Goal: Feedback & Contribution: Contribute content

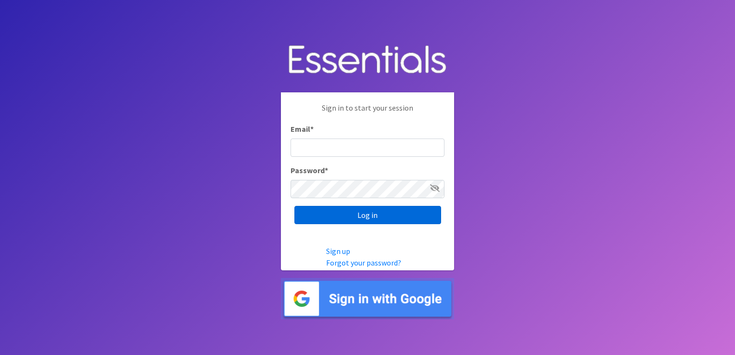
type input "shannon@HeartofOhiodiaperbank.org"
click at [355, 220] on input "Log in" at bounding box center [367, 215] width 147 height 18
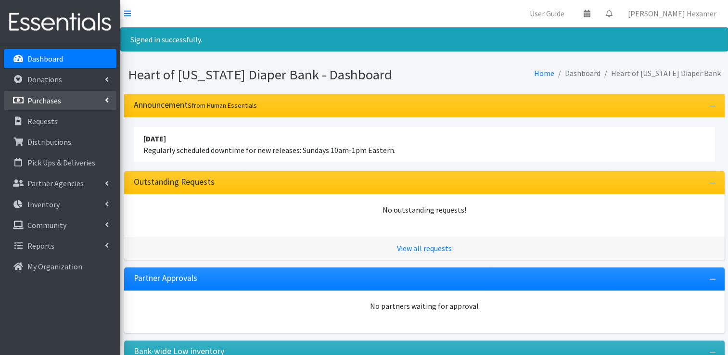
click at [67, 105] on link "Purchases" at bounding box center [60, 100] width 113 height 19
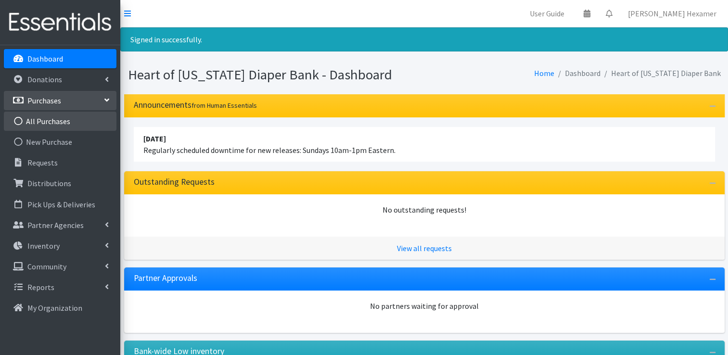
click at [52, 121] on link "All Purchases" at bounding box center [60, 121] width 113 height 19
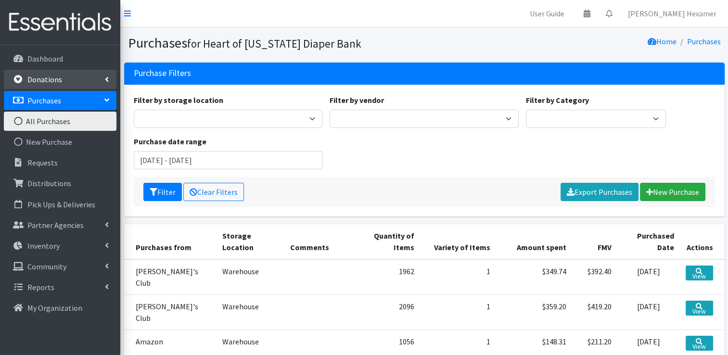
click at [45, 83] on p "Donations" at bounding box center [44, 80] width 35 height 10
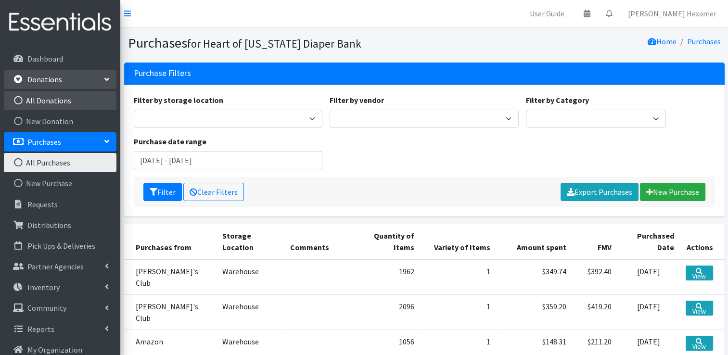
click at [38, 103] on link "All Donations" at bounding box center [60, 100] width 113 height 19
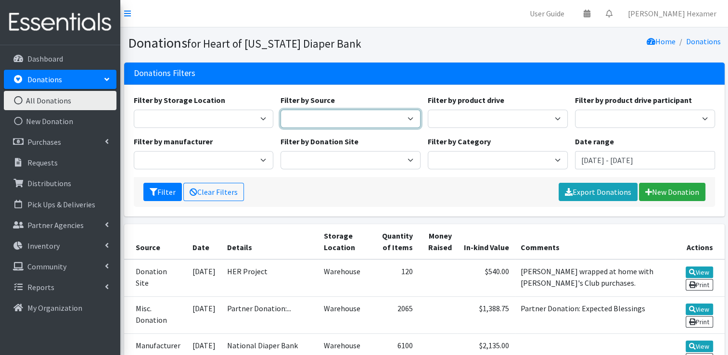
click at [296, 114] on select "Donation Site Manufacturer Misc. Donation Product Drive" at bounding box center [350, 119] width 140 height 18
click at [280, 110] on select "Donation Site Manufacturer Misc. Donation Product Drive" at bounding box center [350, 119] width 140 height 18
click at [321, 120] on select "Donation Site Manufacturer Misc. Donation Product Drive" at bounding box center [350, 119] width 140 height 18
select select "Donation Site"
click at [280, 110] on select "Donation Site Manufacturer Misc. Donation Product Drive" at bounding box center [350, 119] width 140 height 18
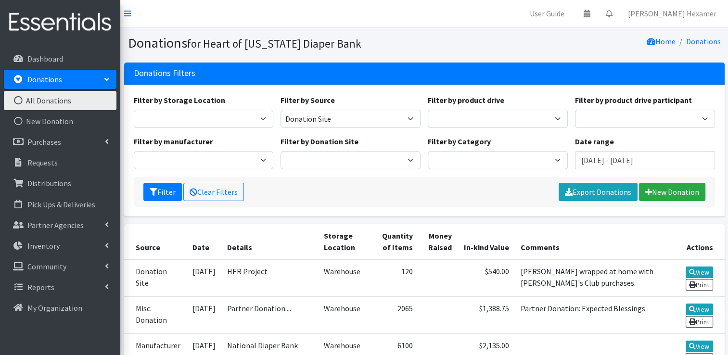
click at [311, 149] on div "Filter by Donation Site Akron Children's Health Center - North Canton Aultman H…" at bounding box center [350, 153] width 147 height 34
click at [308, 165] on select "Akron Children's Health Center - North Canton Aultman HER Project Once Upon A C…" at bounding box center [350, 160] width 140 height 18
select select "954"
click at [280, 151] on select "Akron Children's Health Center - North Canton Aultman HER Project Once Upon A C…" at bounding box center [350, 160] width 140 height 18
drag, startPoint x: 123, startPoint y: 183, endPoint x: 151, endPoint y: 185, distance: 28.0
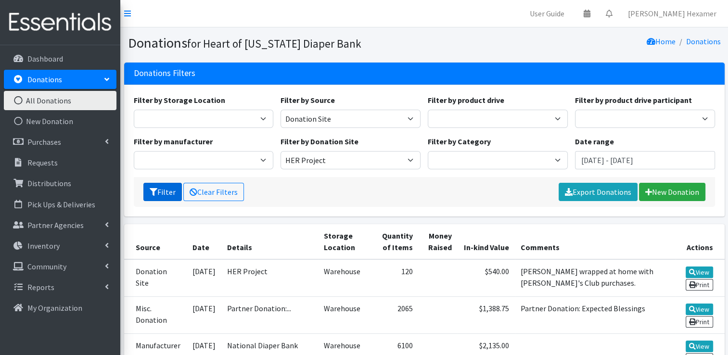
click at [123, 183] on div "Donations Filters Filter by Storage Location Warehouse Filter by Source Donatio…" at bounding box center [424, 144] width 608 height 162
click at [152, 185] on button "Filter" at bounding box center [162, 192] width 38 height 18
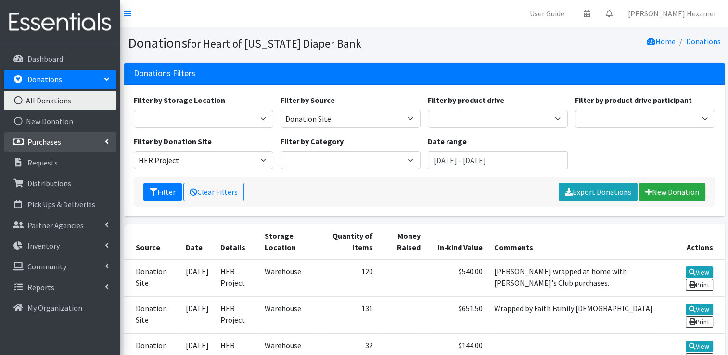
click at [41, 139] on p "Purchases" at bounding box center [44, 142] width 34 height 10
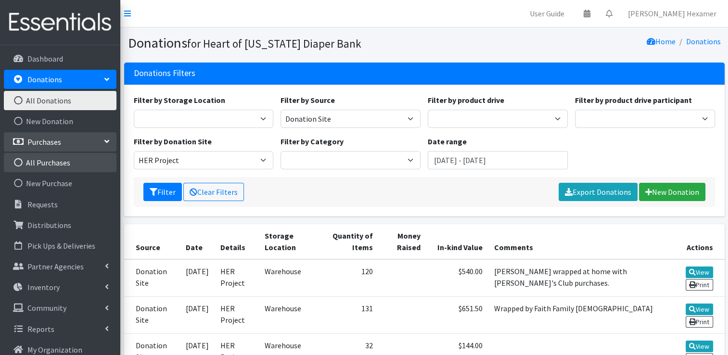
click at [45, 159] on link "All Purchases" at bounding box center [60, 162] width 113 height 19
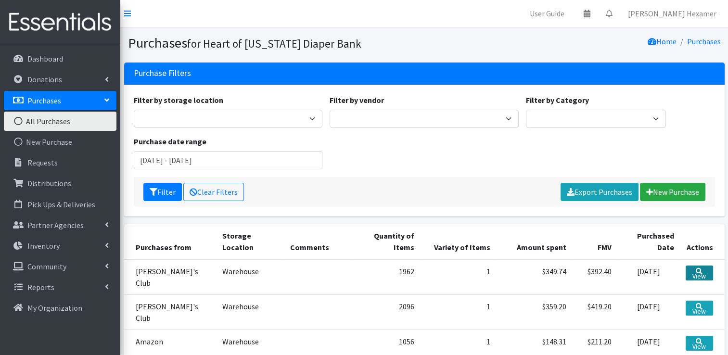
click at [702, 270] on link "View" at bounding box center [699, 273] width 27 height 15
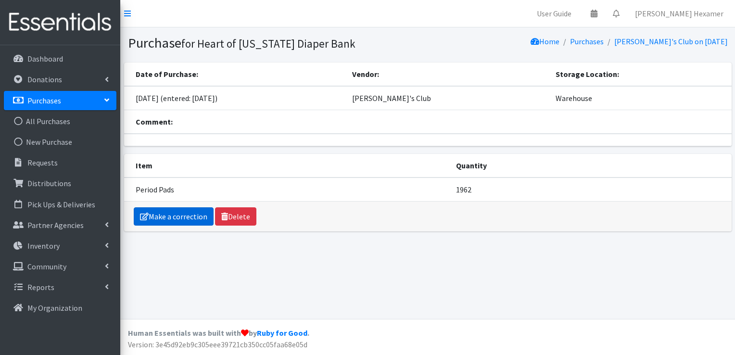
click at [169, 216] on link "Make a correction" at bounding box center [174, 216] width 80 height 18
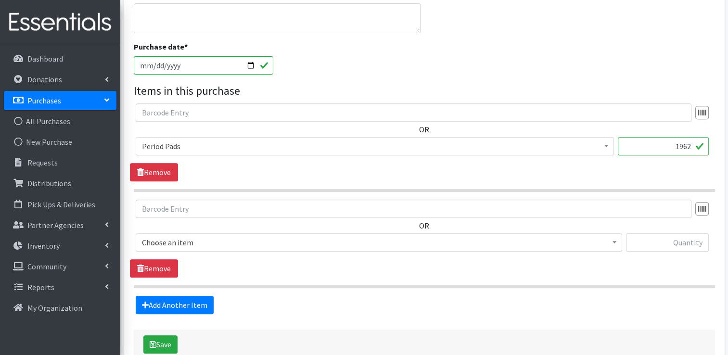
scroll to position [385, 0]
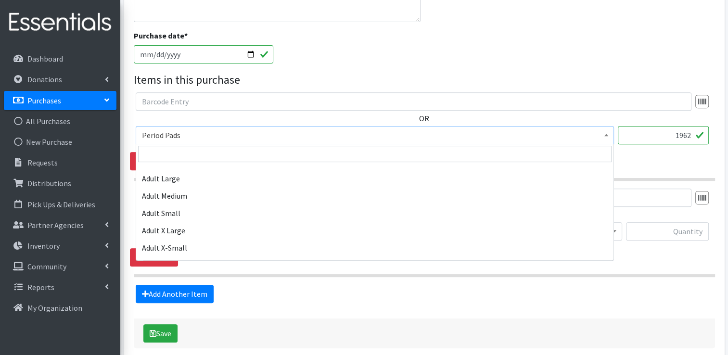
click at [275, 134] on span "Period Pads" at bounding box center [375, 134] width 466 height 13
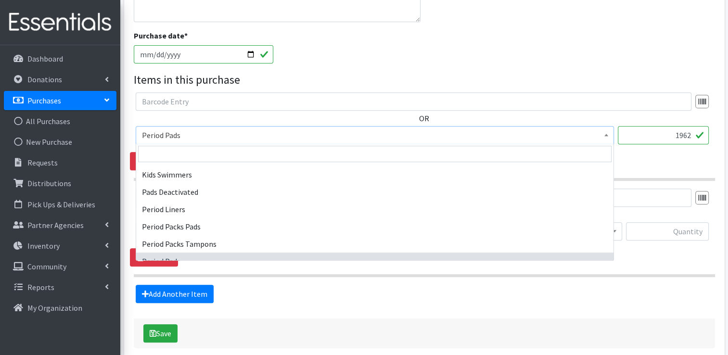
scroll to position [381, 0]
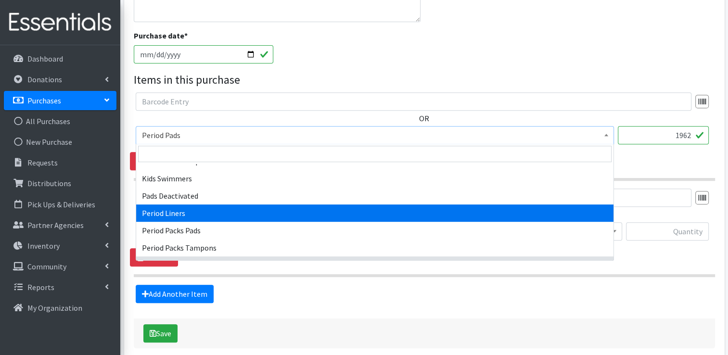
select select "12635"
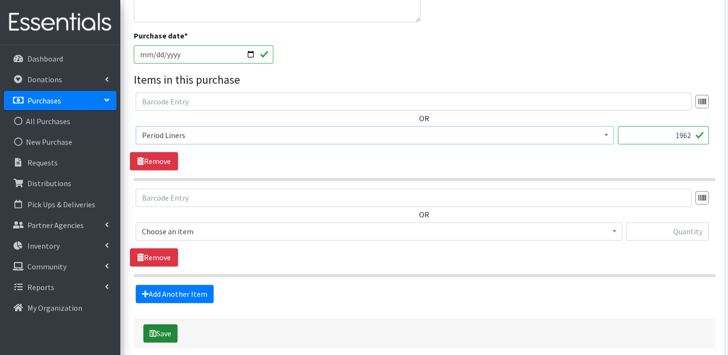
click at [159, 332] on button "Save" at bounding box center [160, 333] width 34 height 18
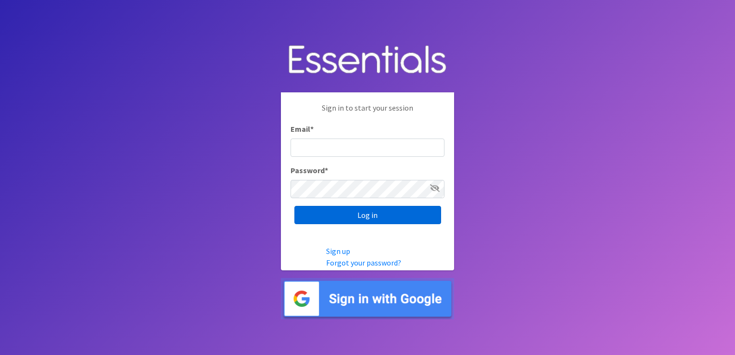
type input "[PERSON_NAME][EMAIL_ADDRESS][DOMAIN_NAME]"
click at [389, 215] on input "Log in" at bounding box center [367, 215] width 147 height 18
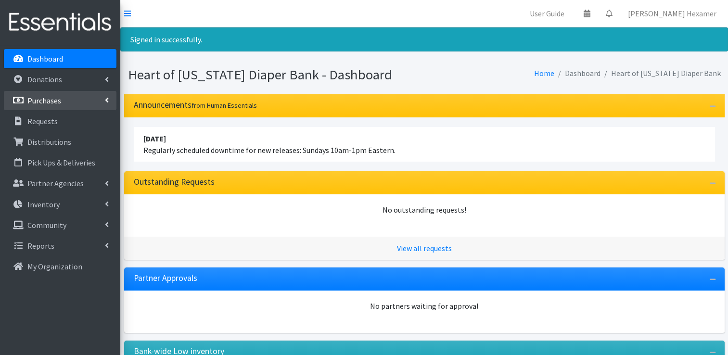
click at [52, 96] on p "Purchases" at bounding box center [44, 101] width 34 height 10
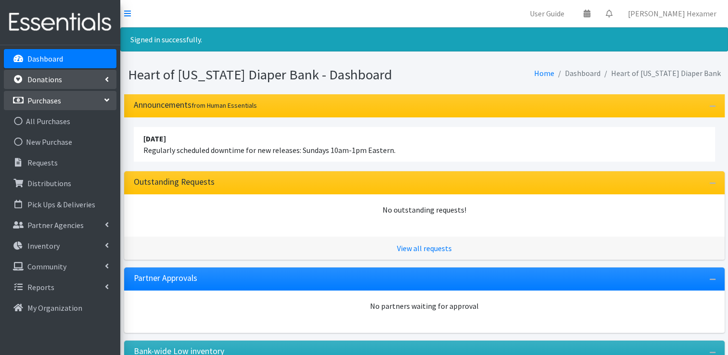
click at [55, 83] on p "Donations" at bounding box center [44, 80] width 35 height 10
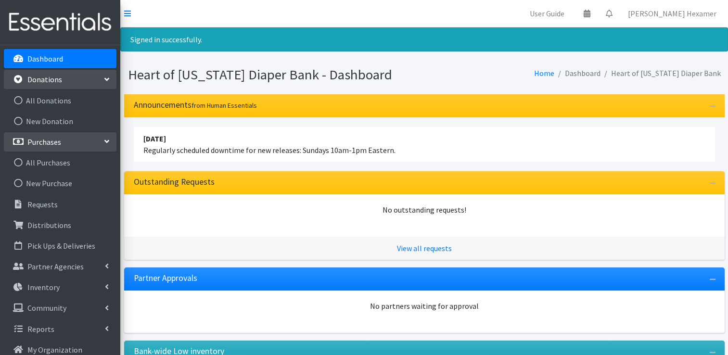
click at [52, 89] on link "Donations" at bounding box center [60, 79] width 113 height 19
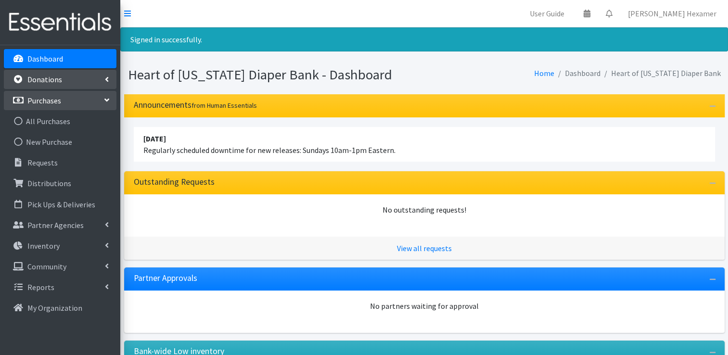
click at [52, 79] on p "Donations" at bounding box center [44, 80] width 35 height 10
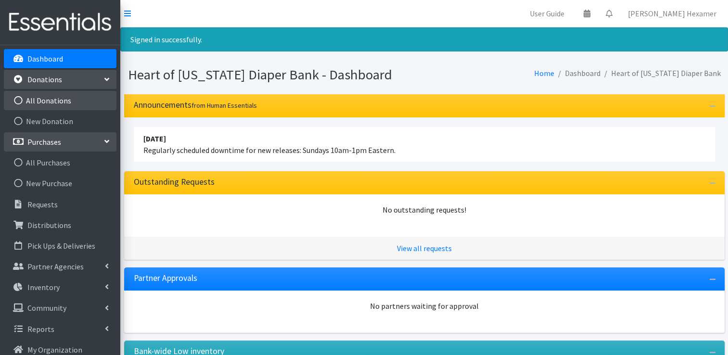
click at [48, 96] on link "All Donations" at bounding box center [60, 100] width 113 height 19
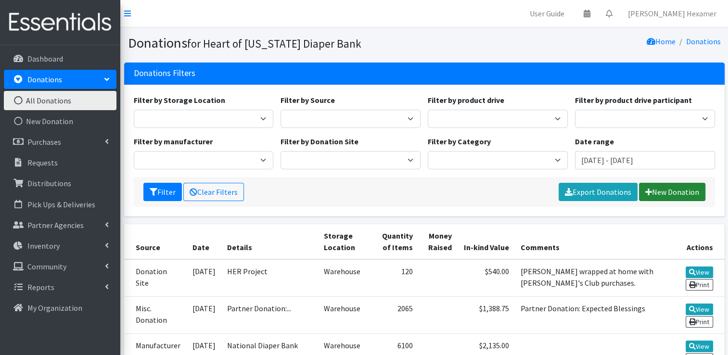
click at [683, 194] on link "New Donation" at bounding box center [672, 192] width 66 height 18
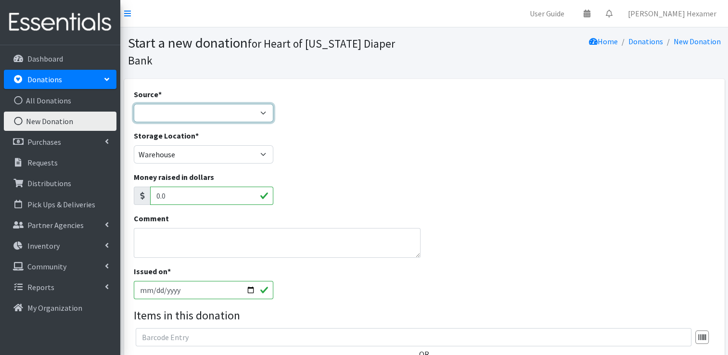
click at [165, 104] on select "Product Drive Manufacturer Donation Site Misc. Donation" at bounding box center [204, 113] width 140 height 18
select select "Donation Site"
click at [134, 104] on select "Product Drive Manufacturer Donation Site Misc. Donation" at bounding box center [204, 113] width 140 height 18
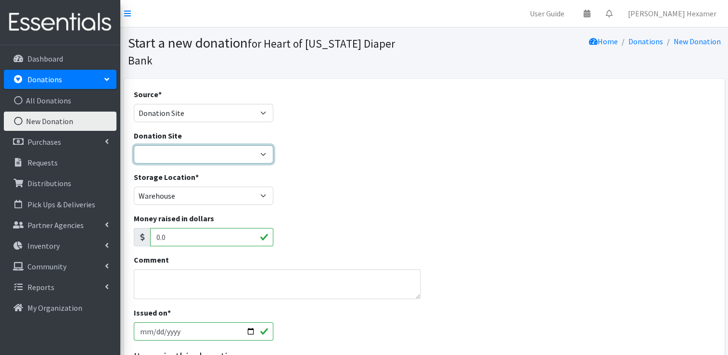
click at [178, 145] on select "2024 Partner Donations Akron Children's Health Center - [GEOGRAPHIC_DATA] [PERS…" at bounding box center [204, 154] width 140 height 18
select select "536"
click at [134, 145] on select "2024 Partner Donations Akron Children's Health Center - [GEOGRAPHIC_DATA] [PERS…" at bounding box center [204, 154] width 140 height 18
click at [143, 269] on textarea "Comment" at bounding box center [277, 284] width 287 height 30
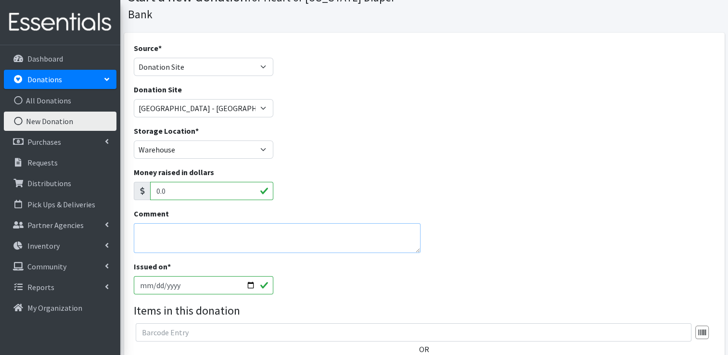
scroll to position [48, 0]
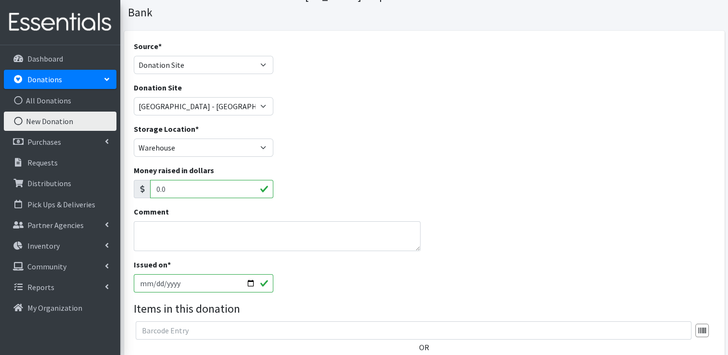
click at [248, 274] on input "2025-09-24" at bounding box center [204, 283] width 140 height 18
type input "[DATE]"
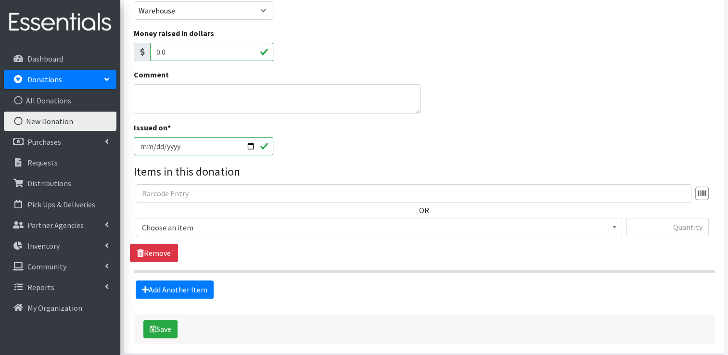
scroll to position [210, 0]
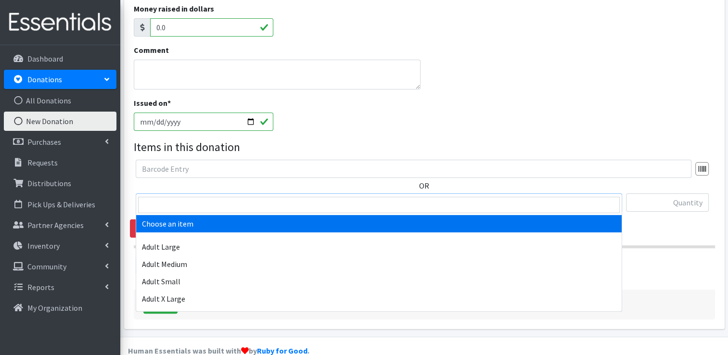
click at [199, 196] on span "Choose an item" at bounding box center [379, 202] width 474 height 13
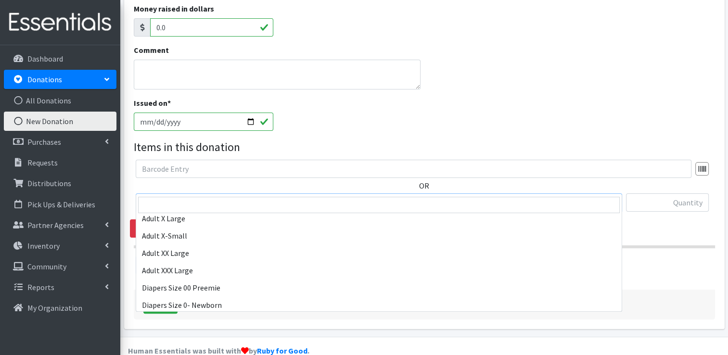
scroll to position [96, 0]
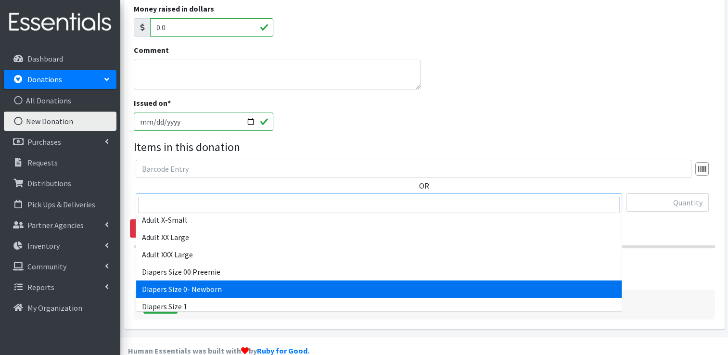
select select "406"
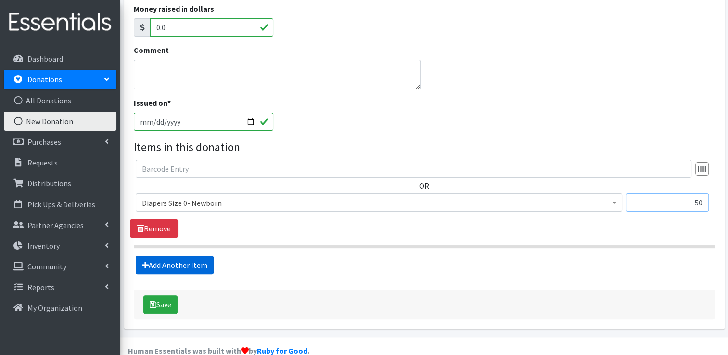
type input "50"
click at [162, 256] on link "Add Another Item" at bounding box center [175, 265] width 78 height 18
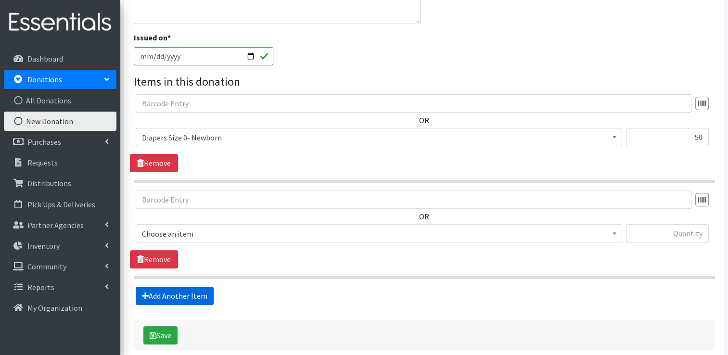
scroll to position [306, 0]
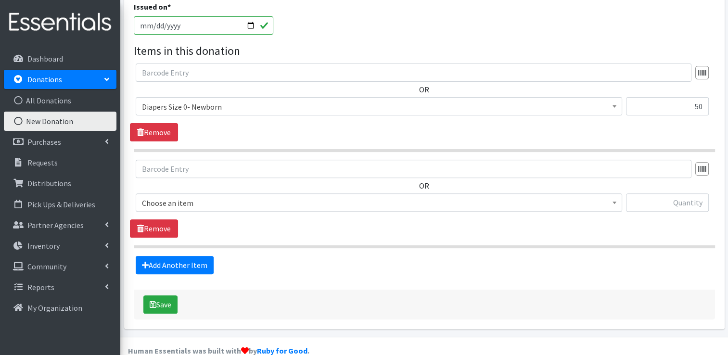
click at [178, 196] on span "Choose an item" at bounding box center [379, 202] width 474 height 13
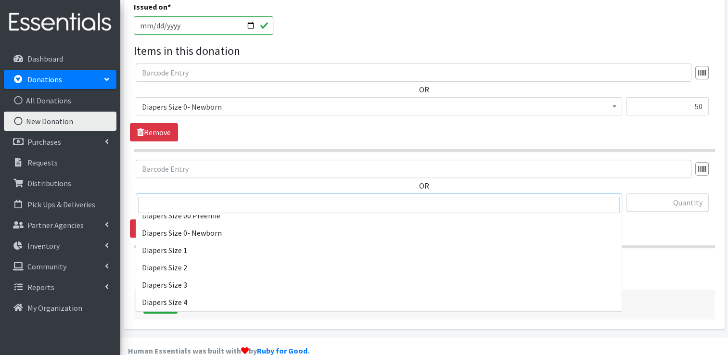
scroll to position [192, 0]
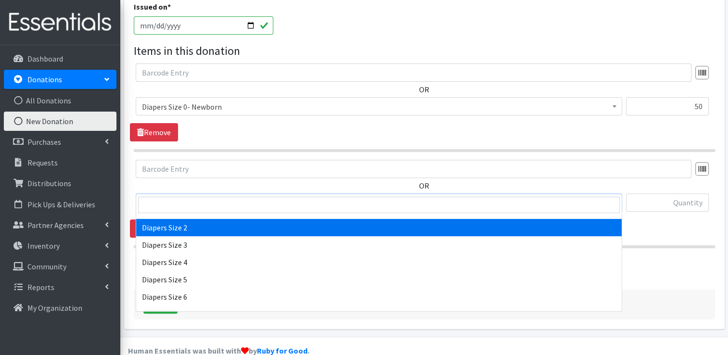
select select "426"
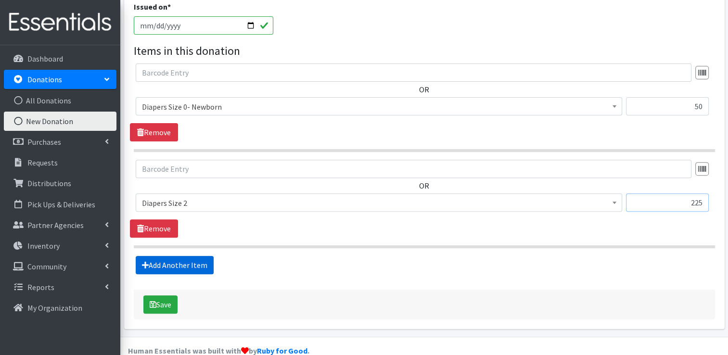
type input "225"
click at [202, 256] on link "Add Another Item" at bounding box center [175, 265] width 78 height 18
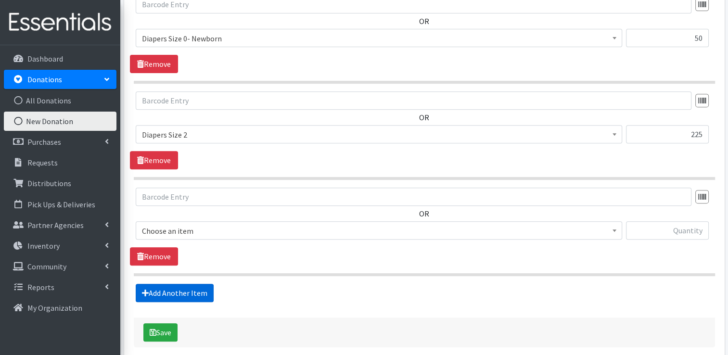
scroll to position [402, 0]
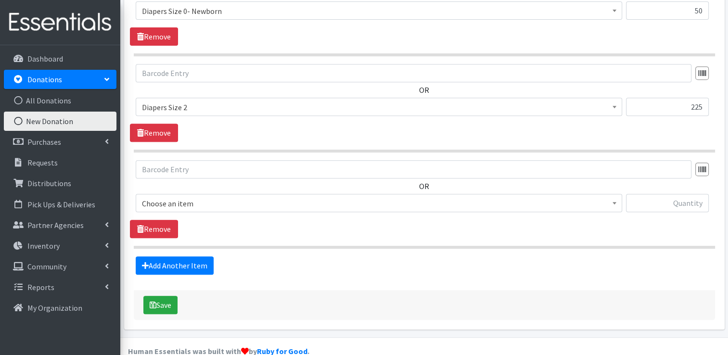
click at [229, 197] on span "Choose an item" at bounding box center [379, 203] width 474 height 13
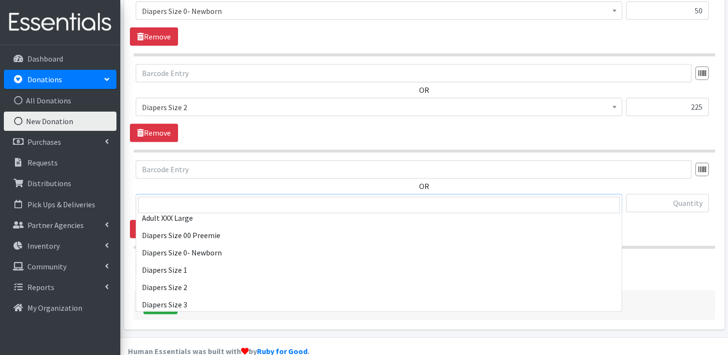
scroll to position [144, 0]
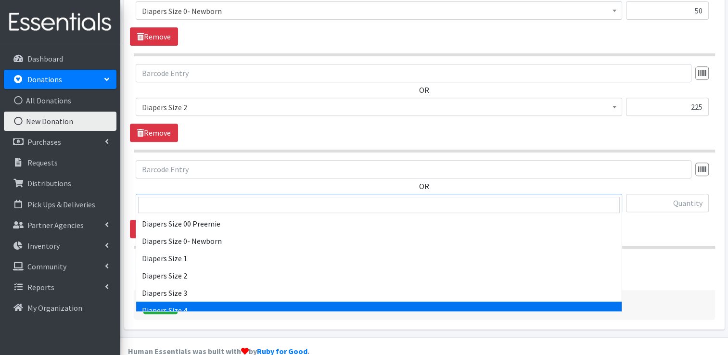
select select "414"
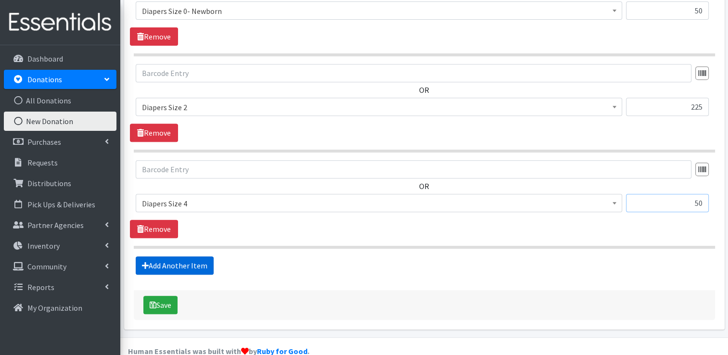
type input "50"
click at [167, 256] on link "Add Another Item" at bounding box center [175, 265] width 78 height 18
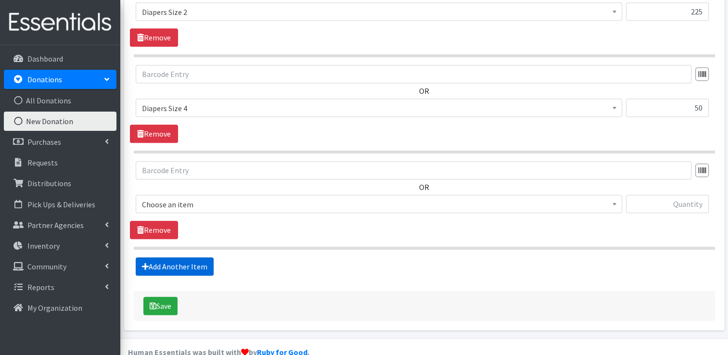
scroll to position [497, 0]
click at [226, 197] on span "Choose an item" at bounding box center [379, 203] width 474 height 13
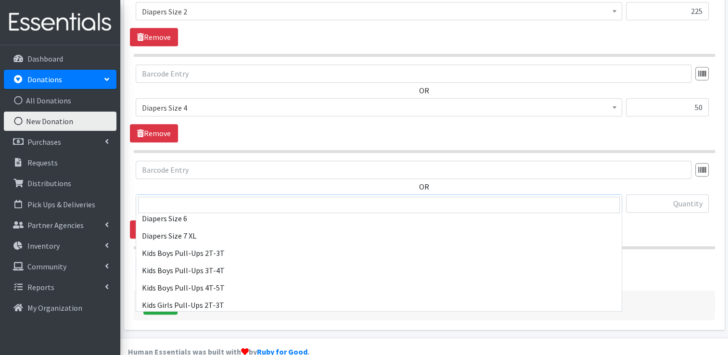
scroll to position [289, 0]
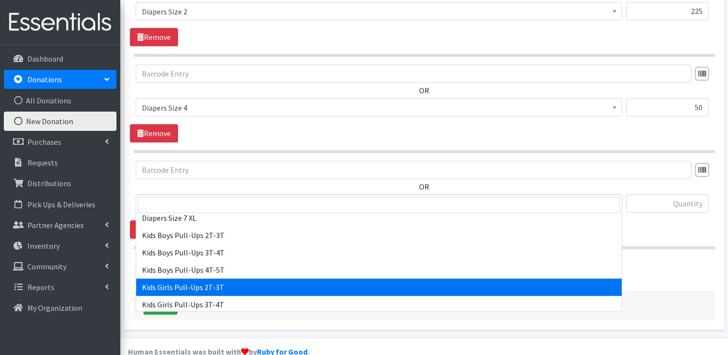
select select "2924"
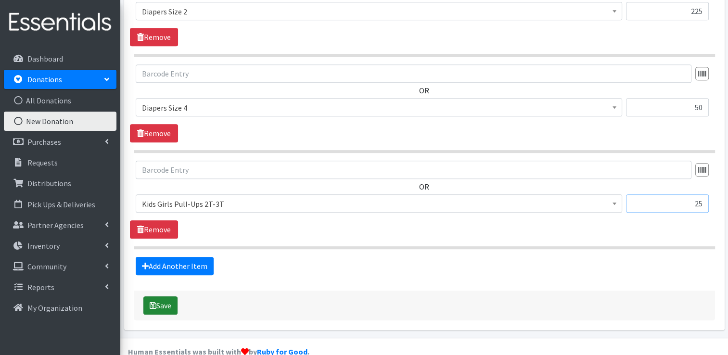
type input "25"
click at [167, 296] on button "Save" at bounding box center [160, 305] width 34 height 18
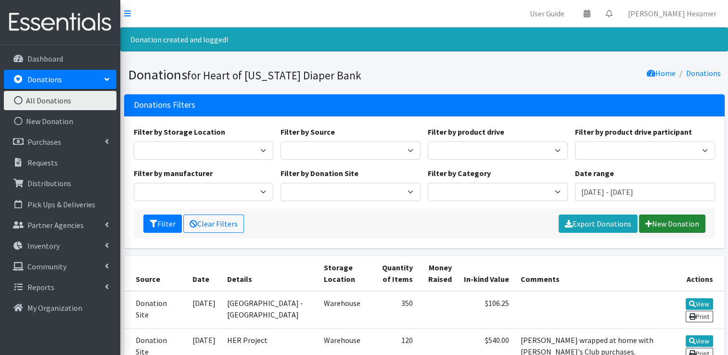
click at [660, 224] on link "New Donation" at bounding box center [672, 224] width 66 height 18
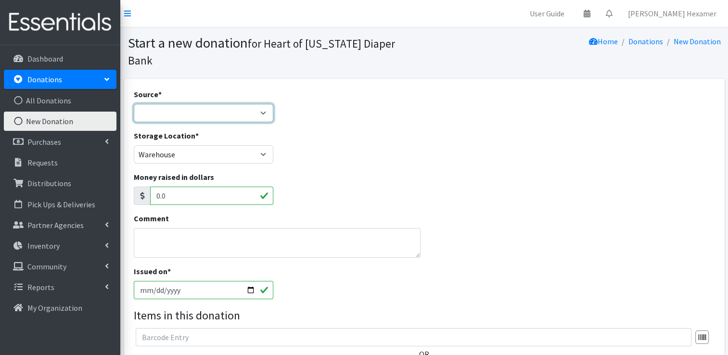
drag, startPoint x: 212, startPoint y: 89, endPoint x: 211, endPoint y: 96, distance: 7.7
click at [212, 104] on select "Product Drive Manufacturer Donation Site Misc. Donation" at bounding box center [204, 113] width 140 height 18
select select "Manufacturer"
click at [134, 104] on select "Product Drive Manufacturer Donation Site Misc. Donation" at bounding box center [204, 113] width 140 height 18
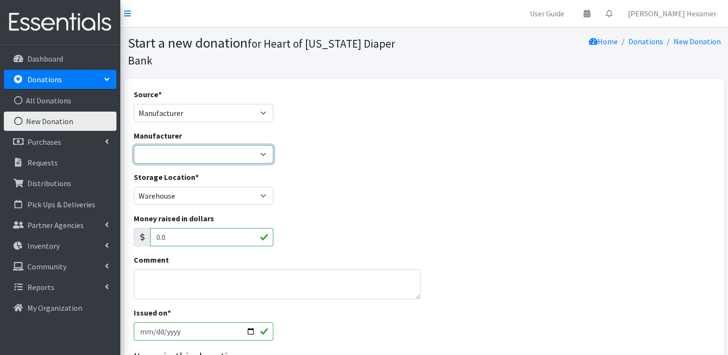
click at [178, 145] on select "Baby2Baby National Diaper Bank Sam's Club Cuyahoga Falls Sam's Club North Canto…" at bounding box center [204, 154] width 140 height 18
select select "283"
click at [134, 145] on select "Baby2Baby National Diaper Bank Sam's Club Cuyahoga Falls Sam's Club North Canto…" at bounding box center [204, 154] width 140 height 18
click at [161, 270] on textarea "Comment" at bounding box center [277, 284] width 287 height 30
type input "[DATE]"
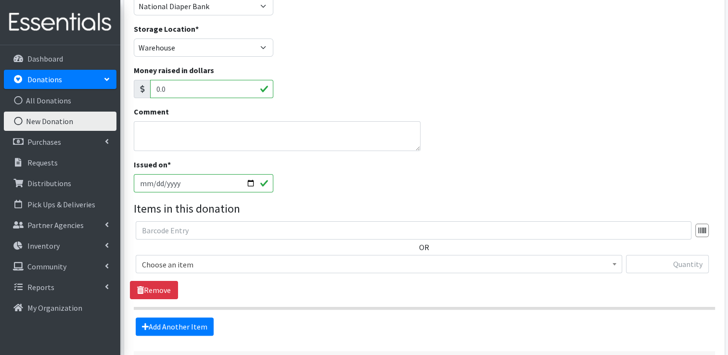
scroll to position [192, 0]
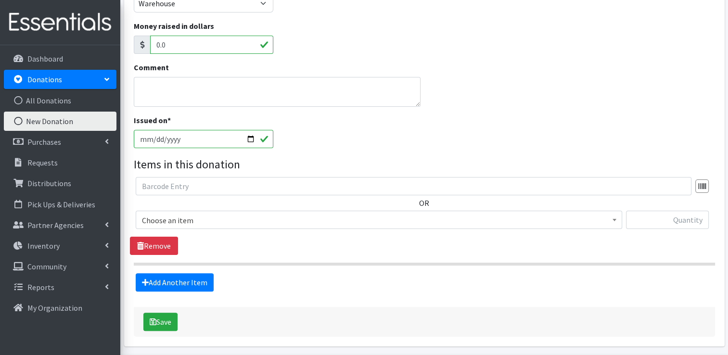
click at [227, 214] on span "Choose an item" at bounding box center [379, 220] width 474 height 13
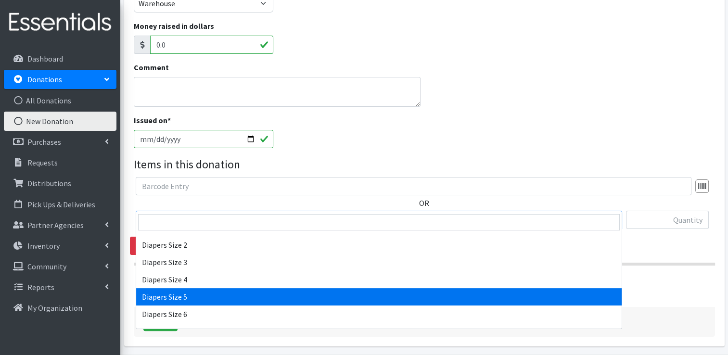
select select "415"
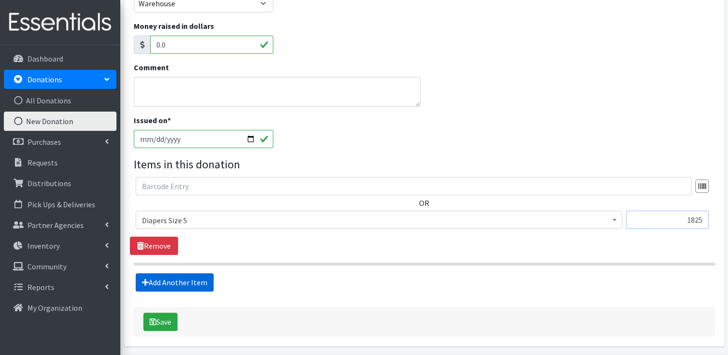
type input "1825"
click at [153, 273] on link "Add Another Item" at bounding box center [175, 282] width 78 height 18
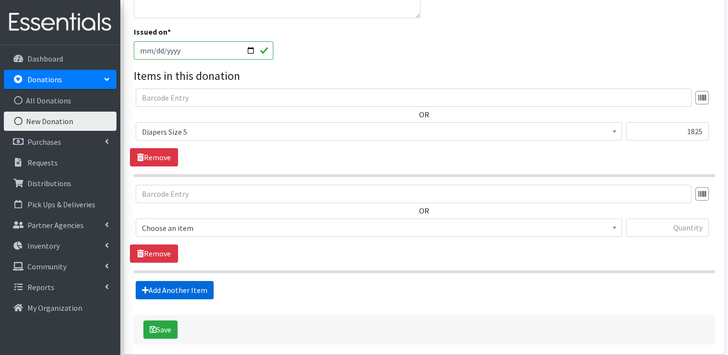
scroll to position [306, 0]
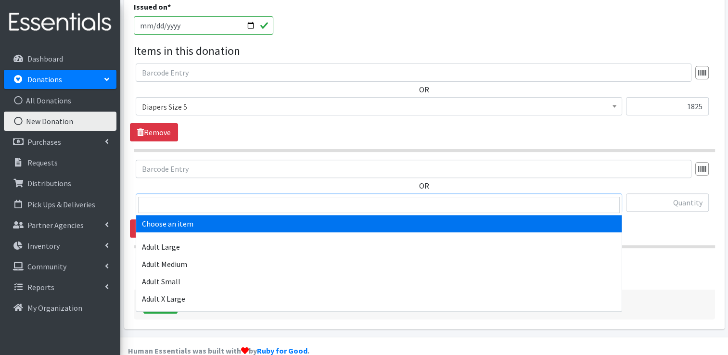
click at [172, 196] on span "Choose an item" at bounding box center [379, 202] width 474 height 13
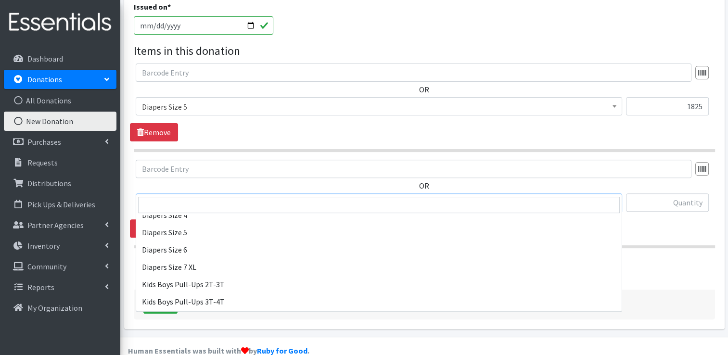
scroll to position [241, 0]
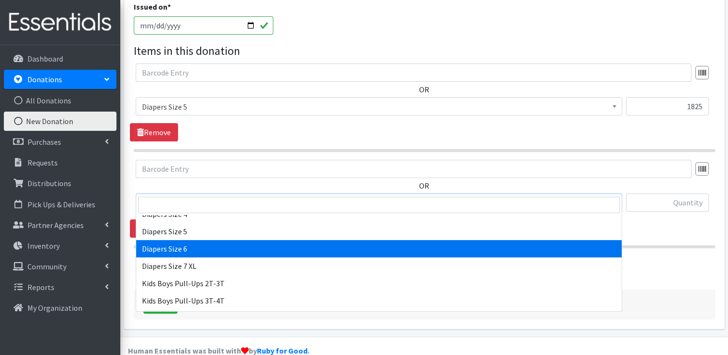
select select "417"
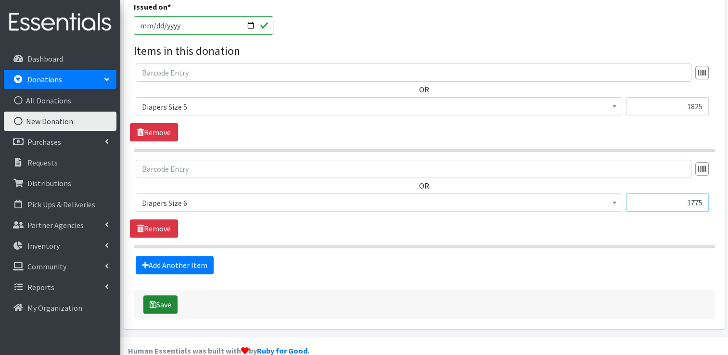
type input "1775"
click at [163, 295] on button "Save" at bounding box center [160, 304] width 34 height 18
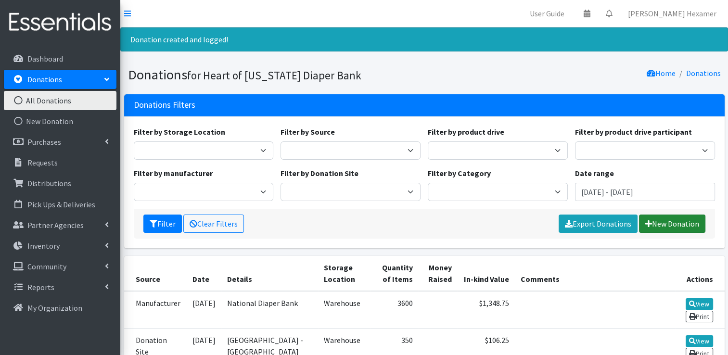
click at [672, 224] on link "New Donation" at bounding box center [672, 224] width 66 height 18
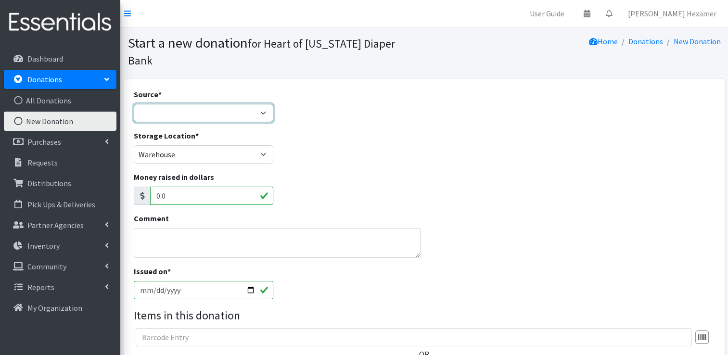
click at [200, 104] on select "Product Drive Manufacturer Donation Site Misc. Donation" at bounding box center [204, 113] width 140 height 18
select select "Donation Site"
click at [134, 104] on select "Product Drive Manufacturer Donation Site Misc. Donation" at bounding box center [204, 113] width 140 height 18
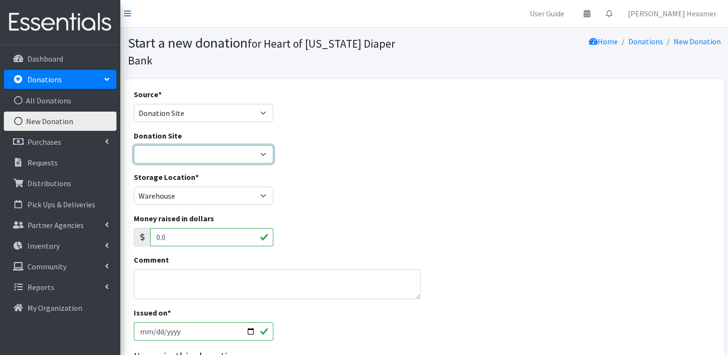
click at [191, 145] on select "2024 Partner Donations Akron Children's Health Center - [GEOGRAPHIC_DATA] [PERS…" at bounding box center [204, 154] width 140 height 18
select select "26"
click at [134, 145] on select "2024 Partner Donations Akron Children's Health Center - [GEOGRAPHIC_DATA] [PERS…" at bounding box center [204, 154] width 140 height 18
click at [153, 322] on input "[DATE]" at bounding box center [204, 331] width 140 height 18
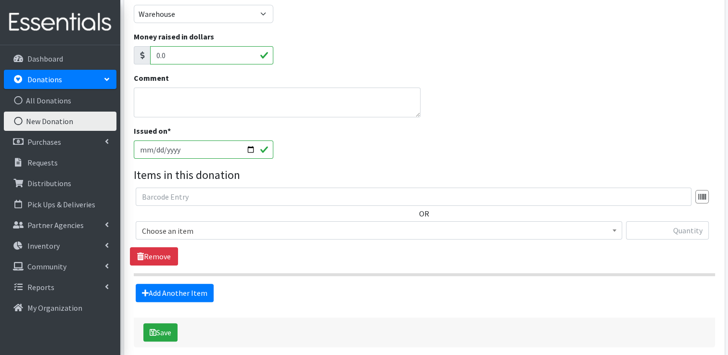
scroll to position [192, 0]
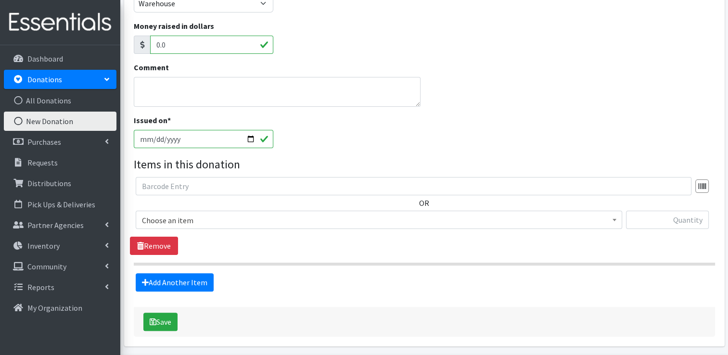
click at [263, 214] on span "Choose an item" at bounding box center [379, 220] width 474 height 13
click at [252, 130] on input "[DATE]" at bounding box center [204, 139] width 140 height 18
type input "[DATE]"
click at [181, 214] on span "Choose an item" at bounding box center [379, 220] width 474 height 13
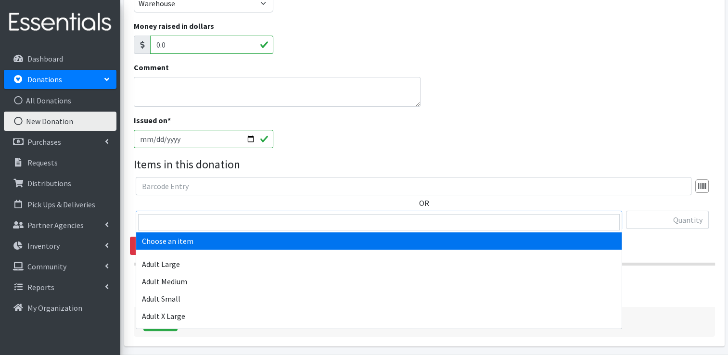
click at [456, 40] on div "Money raised in dollars 0.0" at bounding box center [424, 40] width 588 height 41
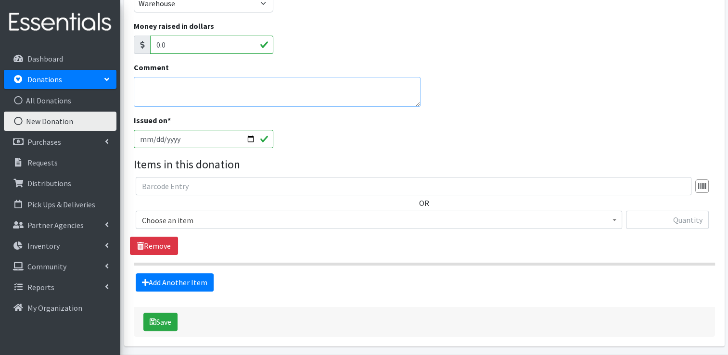
click at [159, 77] on textarea "Comment" at bounding box center [277, 92] width 287 height 30
drag, startPoint x: 316, startPoint y: 72, endPoint x: 253, endPoint y: 72, distance: 63.0
click at [253, 77] on textarea "5 Packs milk storage bags; 13 small formula cans;" at bounding box center [277, 92] width 287 height 30
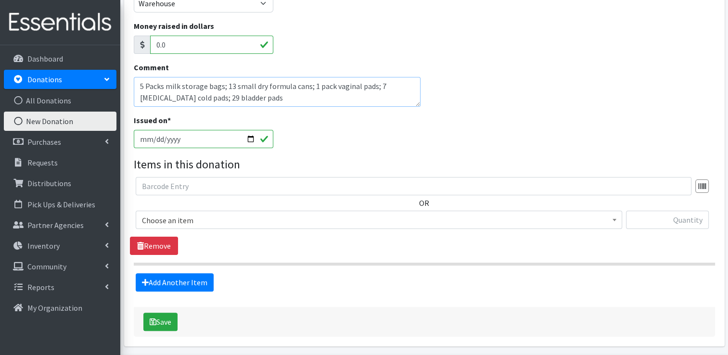
drag, startPoint x: 270, startPoint y: 82, endPoint x: 78, endPoint y: 30, distance: 199.3
click at [82, 32] on div "User Guide 0 Pick-ups remaining this week View Calendar 0 Requests 0 Partner Ag…" at bounding box center [364, 99] width 728 height 583
type textarea "5 Packs milk storage bags; 13 small dry formula cans; 1 pack vaginal pads; 7 po…"
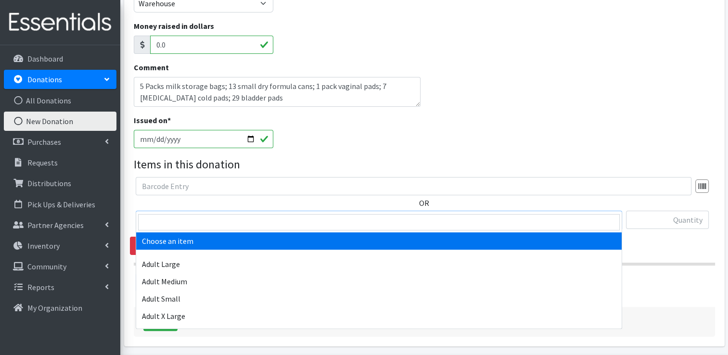
click at [194, 214] on span "Choose an item" at bounding box center [379, 220] width 474 height 13
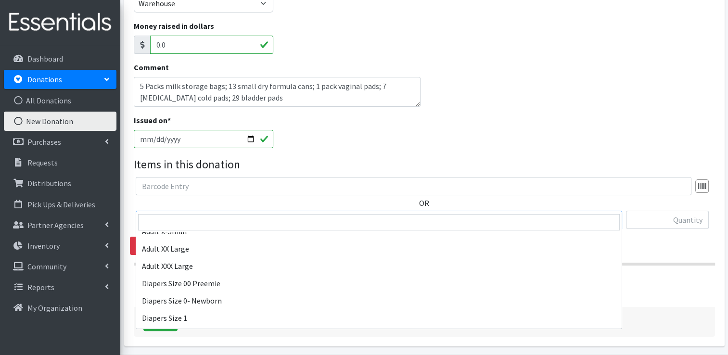
scroll to position [144, 0]
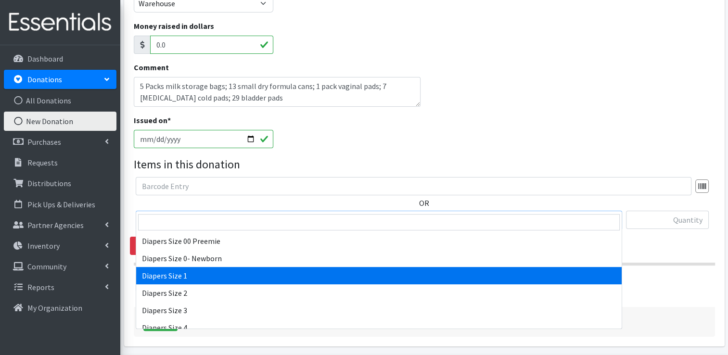
select select "408"
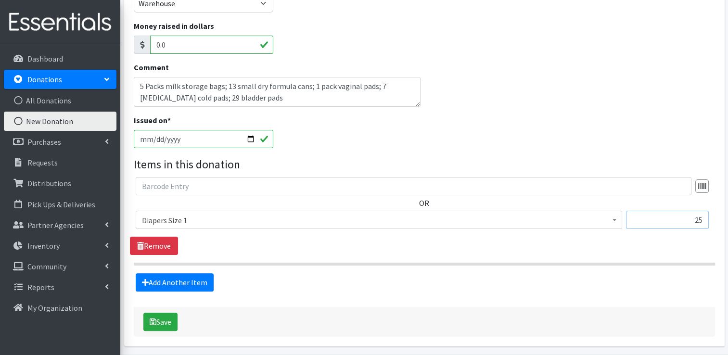
type input "25"
click at [192, 273] on link "Add Another Item" at bounding box center [175, 282] width 78 height 18
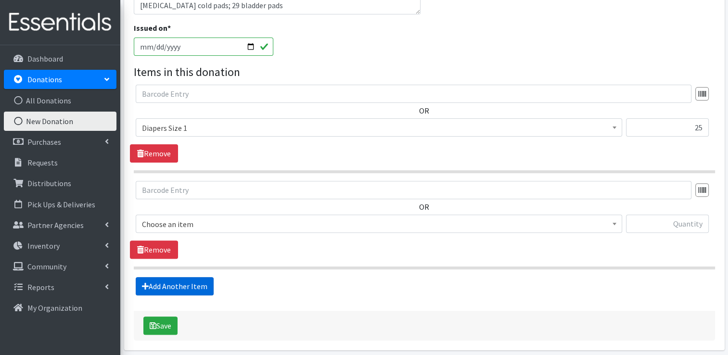
scroll to position [306, 0]
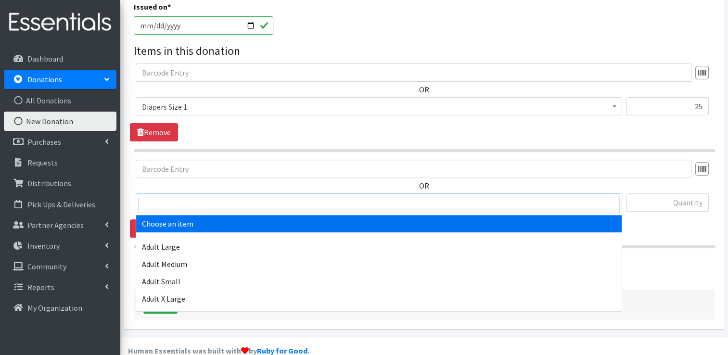
click at [183, 196] on span "Choose an item" at bounding box center [379, 202] width 474 height 13
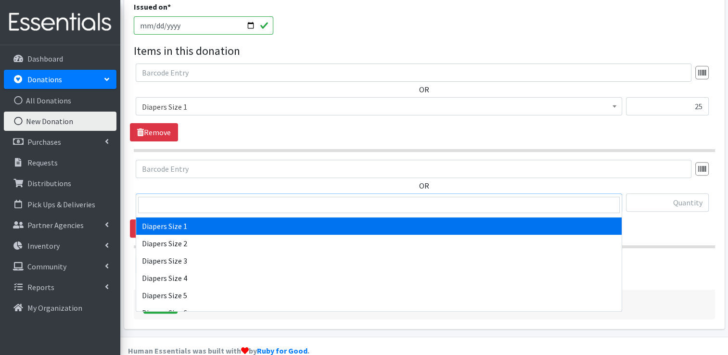
scroll to position [192, 0]
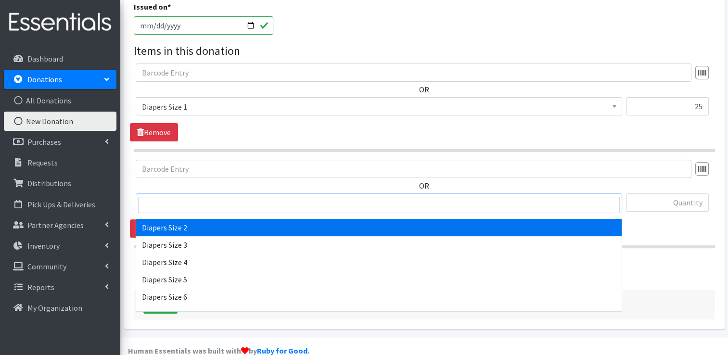
select select "426"
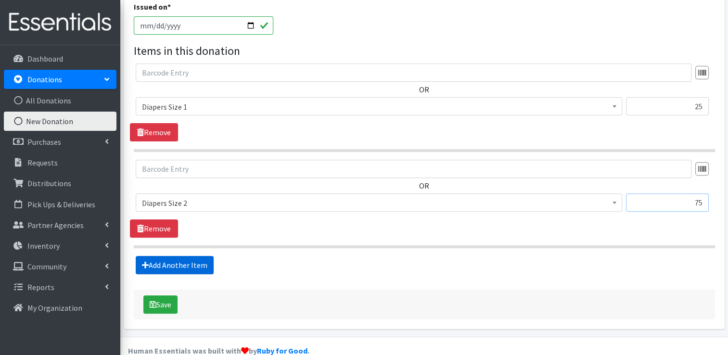
type input "75"
click at [187, 256] on link "Add Another Item" at bounding box center [175, 265] width 78 height 18
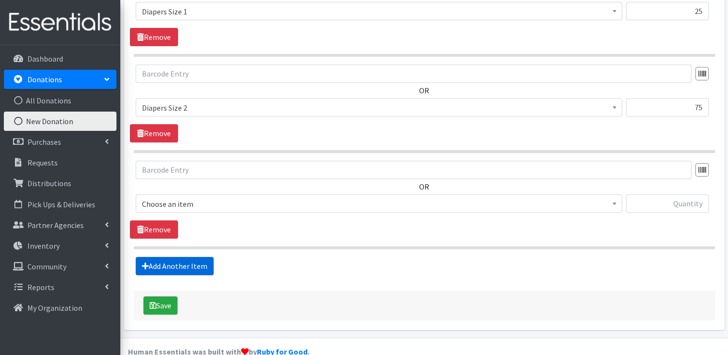
scroll to position [402, 0]
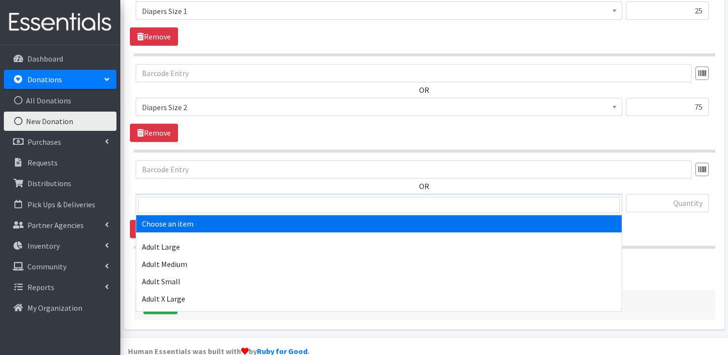
click at [204, 197] on span "Choose an item" at bounding box center [379, 203] width 474 height 13
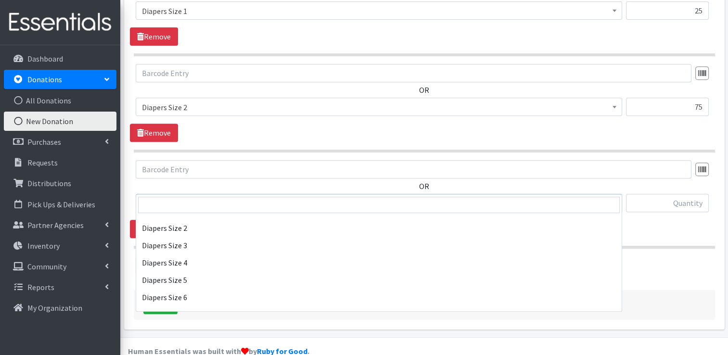
scroll to position [192, 0]
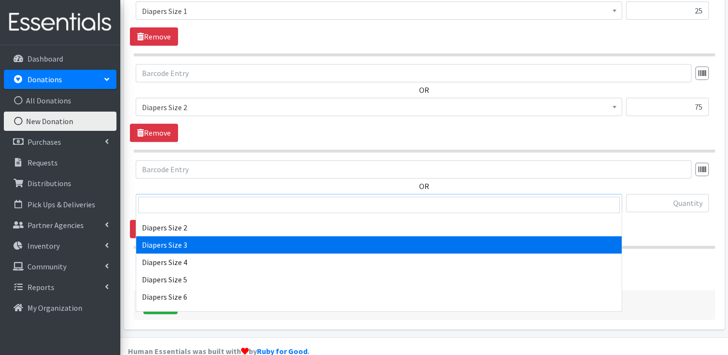
select select "428"
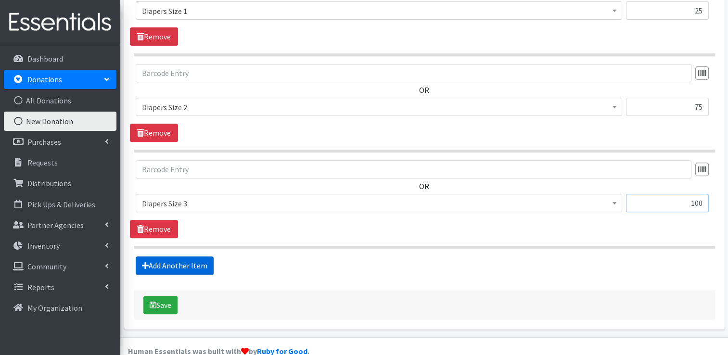
type input "100"
click at [169, 256] on link "Add Another Item" at bounding box center [175, 265] width 78 height 18
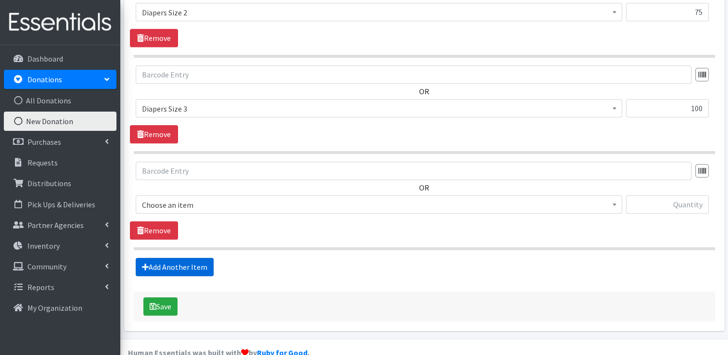
scroll to position [497, 0]
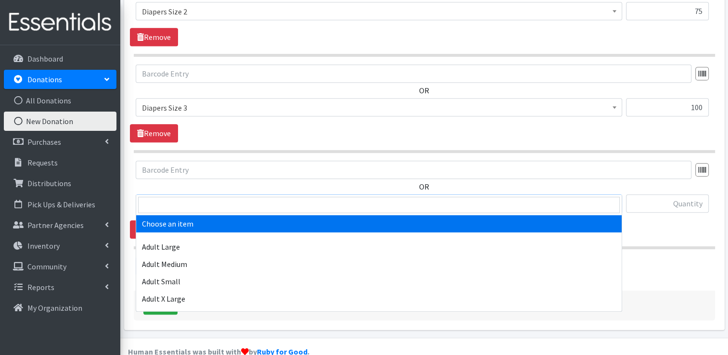
click at [179, 197] on span "Choose an item" at bounding box center [379, 203] width 474 height 13
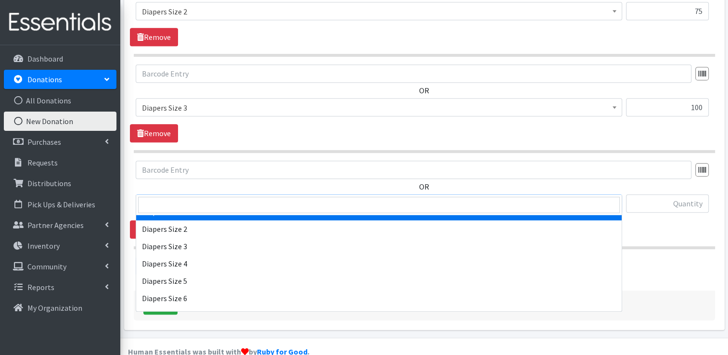
scroll to position [192, 0]
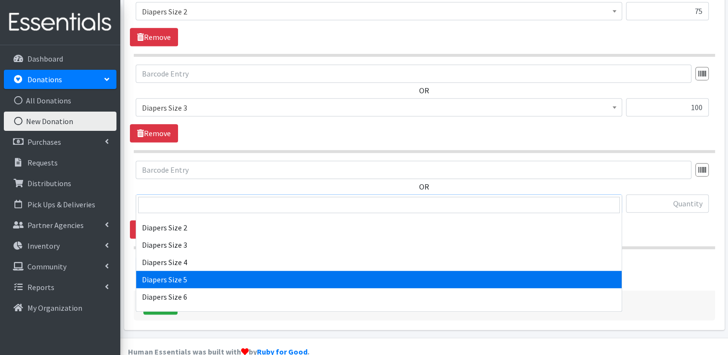
select select "415"
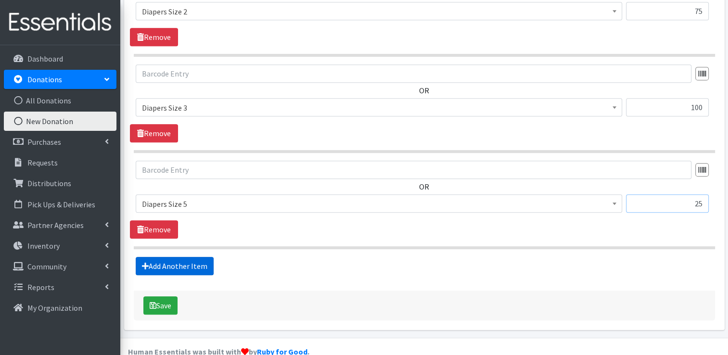
type input "25"
click at [185, 257] on link "Add Another Item" at bounding box center [175, 266] width 78 height 18
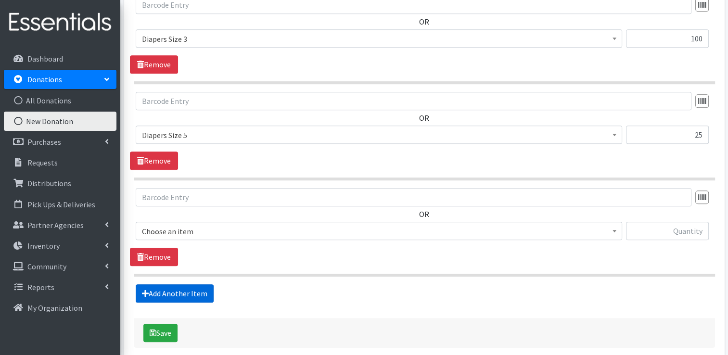
scroll to position [593, 0]
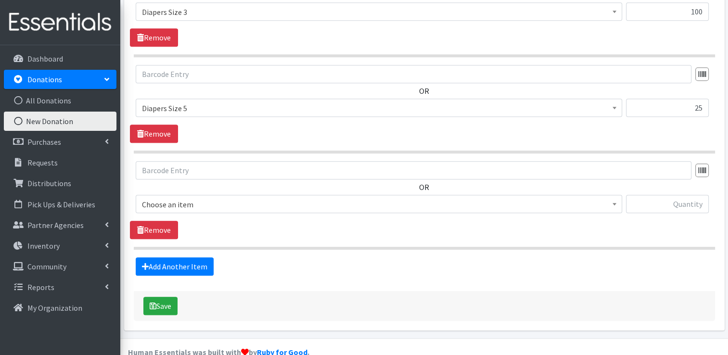
click at [184, 198] on span "Choose an item" at bounding box center [379, 204] width 474 height 13
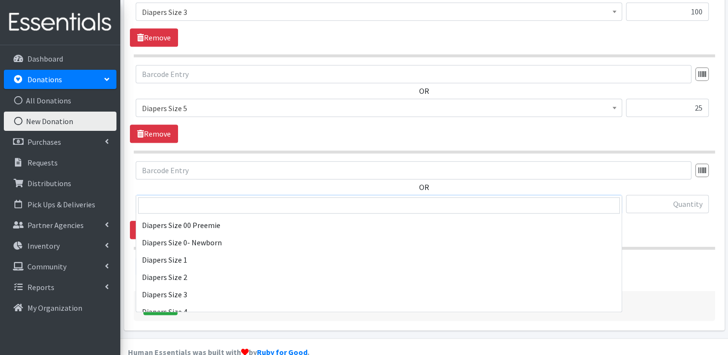
scroll to position [192, 0]
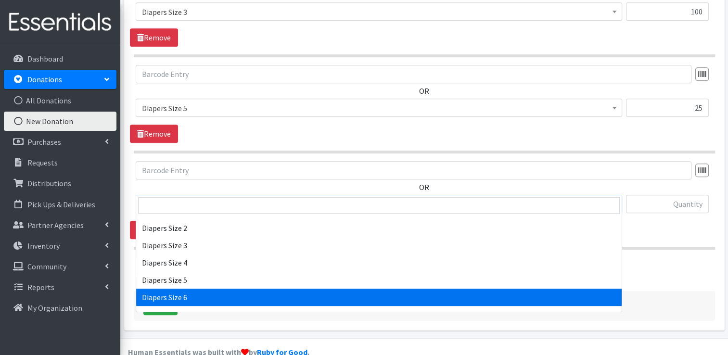
select select "417"
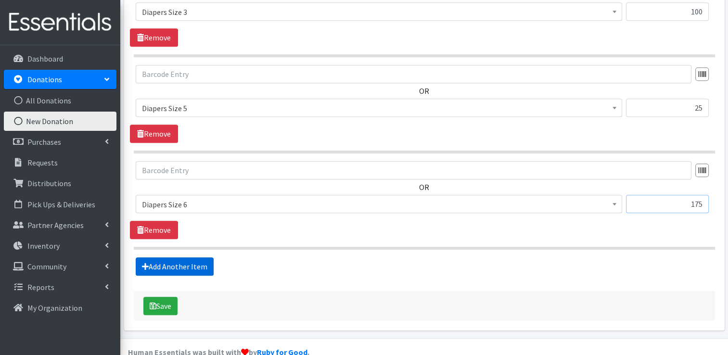
type input "175"
click at [175, 257] on link "Add Another Item" at bounding box center [175, 266] width 78 height 18
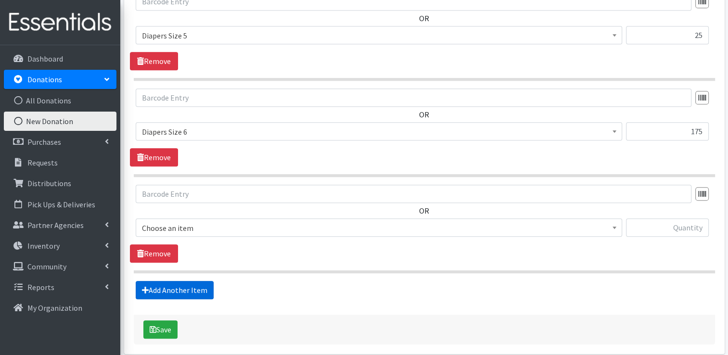
scroll to position [689, 0]
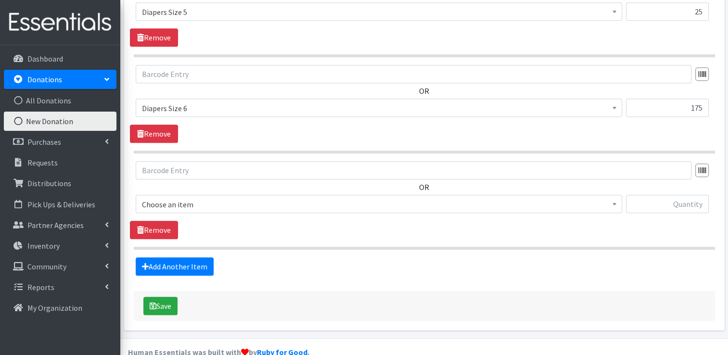
click at [177, 198] on span "Choose an item" at bounding box center [379, 204] width 474 height 13
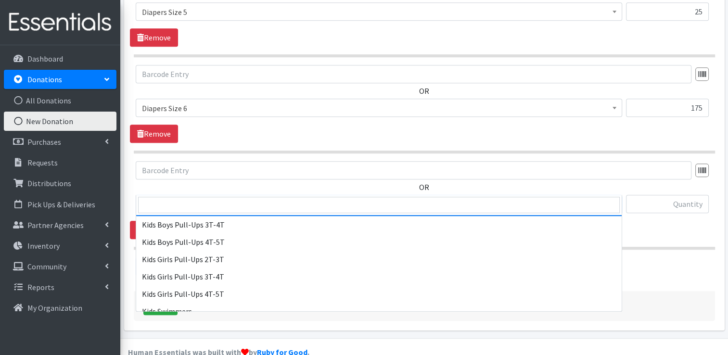
scroll to position [337, 0]
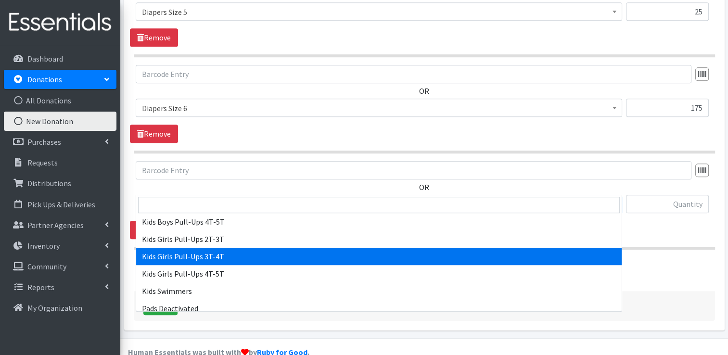
select select "2926"
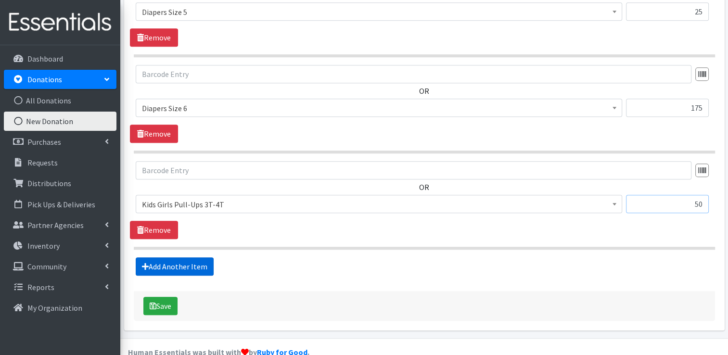
type input "50"
click at [180, 257] on link "Add Another Item" at bounding box center [175, 266] width 78 height 18
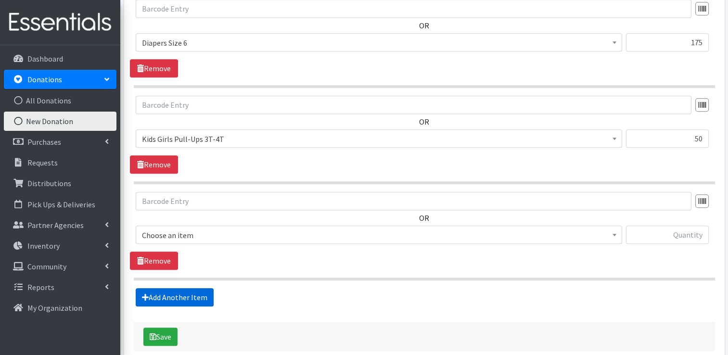
scroll to position [785, 0]
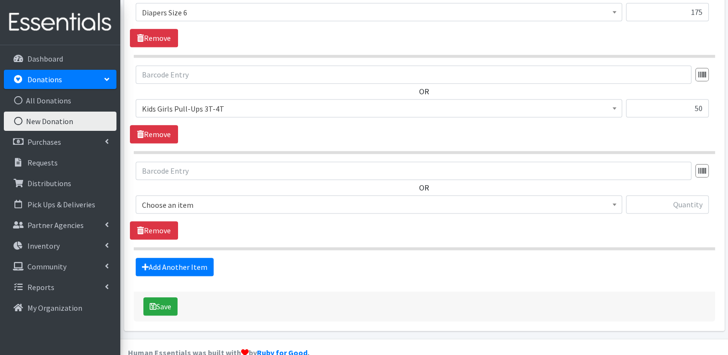
click at [201, 198] on span "Choose an item" at bounding box center [379, 204] width 474 height 13
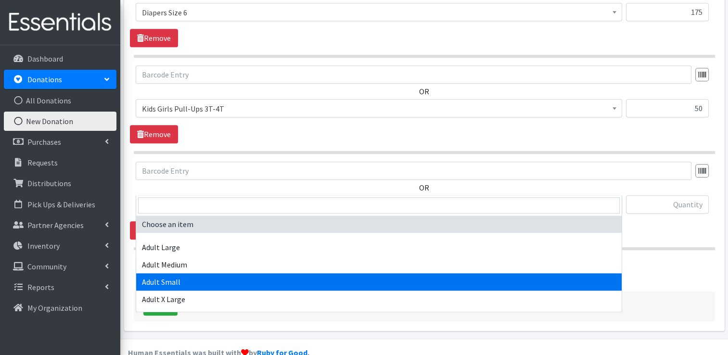
select select "4738"
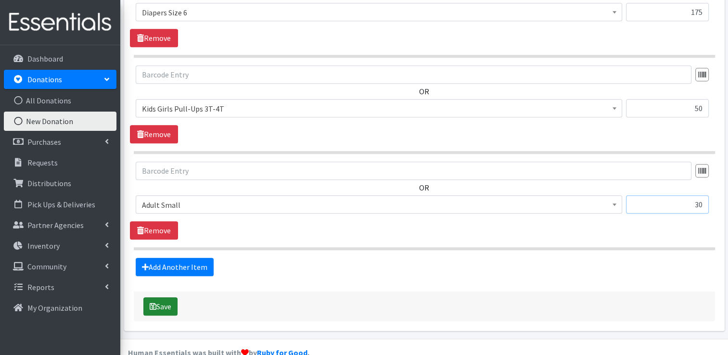
type input "30"
click at [156, 297] on button "Save" at bounding box center [160, 306] width 34 height 18
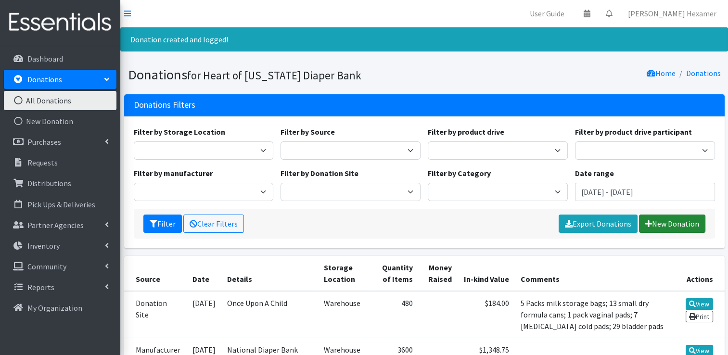
click at [695, 223] on link "New Donation" at bounding box center [672, 224] width 66 height 18
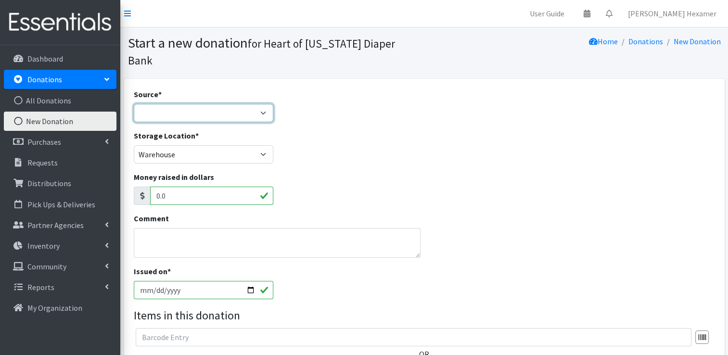
click at [200, 104] on select "Product Drive Manufacturer Donation Site Misc. Donation" at bounding box center [204, 113] width 140 height 18
select select "Misc. Donation"
click at [134, 104] on select "Product Drive Manufacturer Donation Site Misc. Donation" at bounding box center [204, 113] width 140 height 18
click at [152, 228] on textarea "Comment" at bounding box center [277, 243] width 287 height 30
type textarea "P"
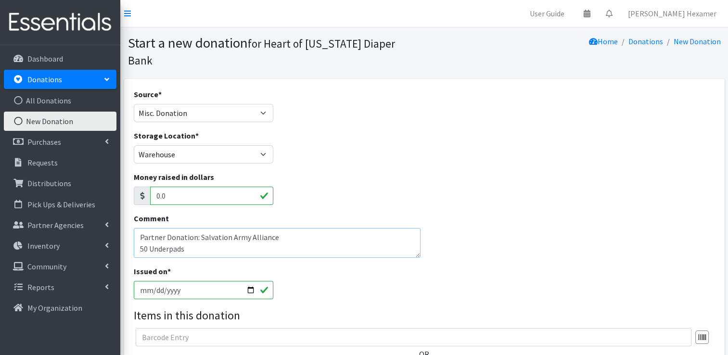
drag, startPoint x: 194, startPoint y: 231, endPoint x: 147, endPoint y: 233, distance: 47.2
click at [147, 233] on textarea "Partner Donation: Salvation Army Alliance 50 Underpads" at bounding box center [277, 243] width 287 height 30
click at [147, 232] on textarea "Partner Donation: Salvation Army Alliance 50Bed Pads" at bounding box center [277, 243] width 287 height 30
drag, startPoint x: 180, startPoint y: 236, endPoint x: 100, endPoint y: 202, distance: 86.9
click at [100, 202] on div "User Guide 0 Pick-ups remaining this week View Calendar 0 Requests 0 Partner Ag…" at bounding box center [364, 270] width 728 height 541
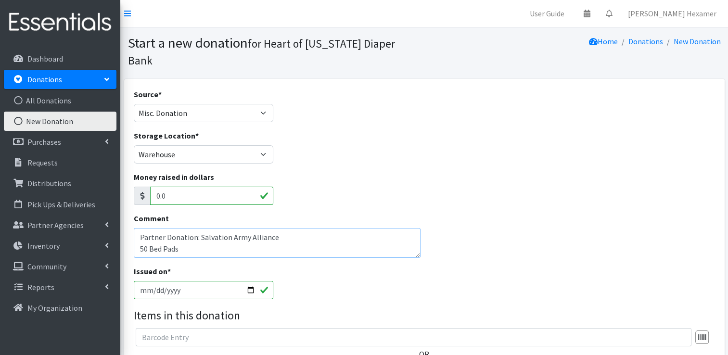
type textarea "Partner Donation: Salvation Army Alliance 50 Bed Pads"
click at [154, 281] on input "[DATE]" at bounding box center [204, 290] width 140 height 18
type input "[DATE]"
click at [165, 328] on input "text" at bounding box center [414, 337] width 556 height 18
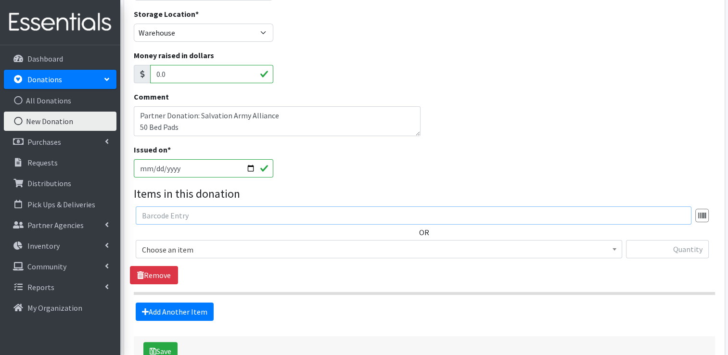
scroll to position [144, 0]
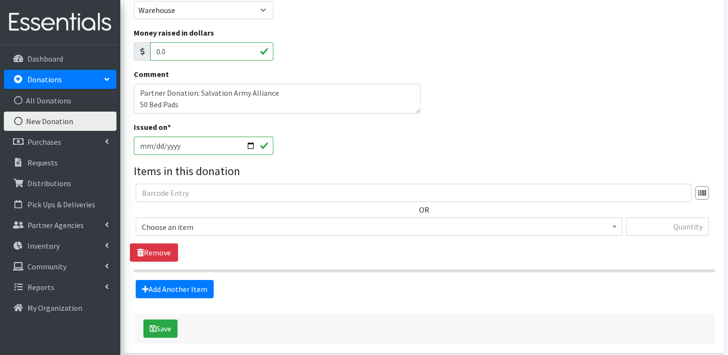
click at [168, 220] on span "Choose an item" at bounding box center [379, 226] width 474 height 13
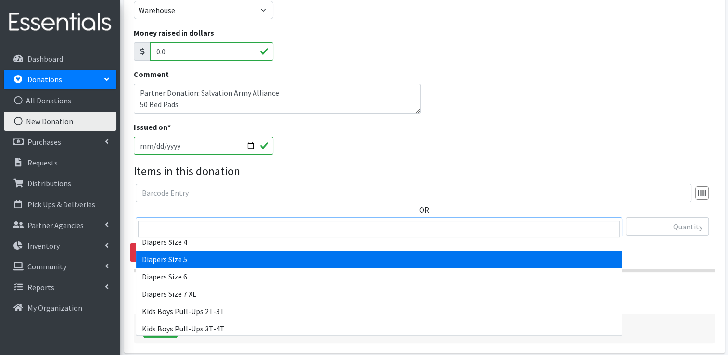
scroll to position [241, 0]
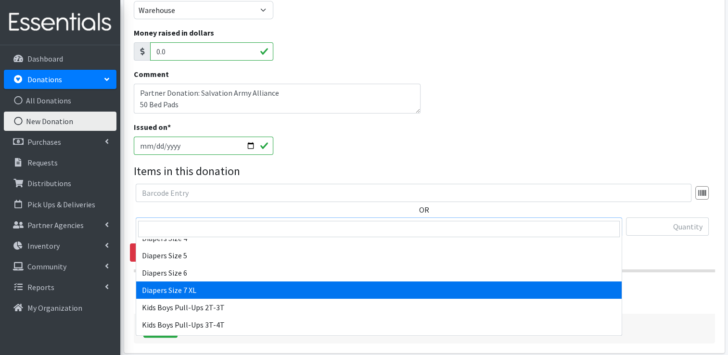
select select "4739"
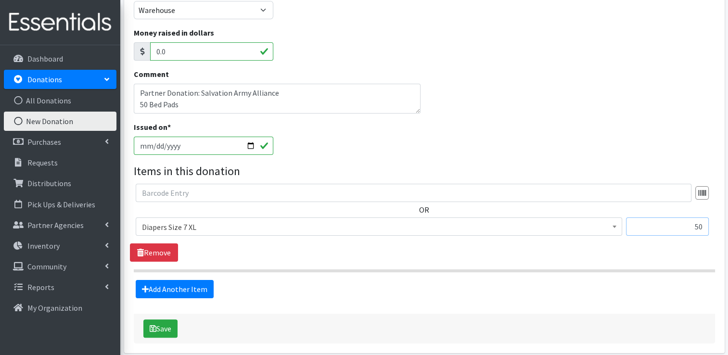
type input "50"
click at [346, 314] on div "Save" at bounding box center [424, 329] width 581 height 30
click at [154, 325] on icon "submit" at bounding box center [153, 329] width 7 height 8
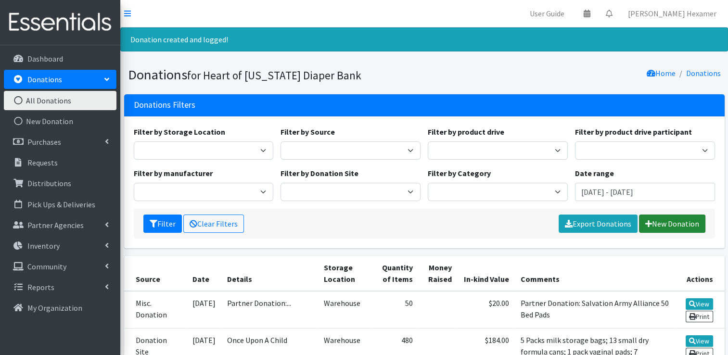
drag, startPoint x: 684, startPoint y: 222, endPoint x: 662, endPoint y: 223, distance: 21.7
click at [684, 222] on link "New Donation" at bounding box center [672, 224] width 66 height 18
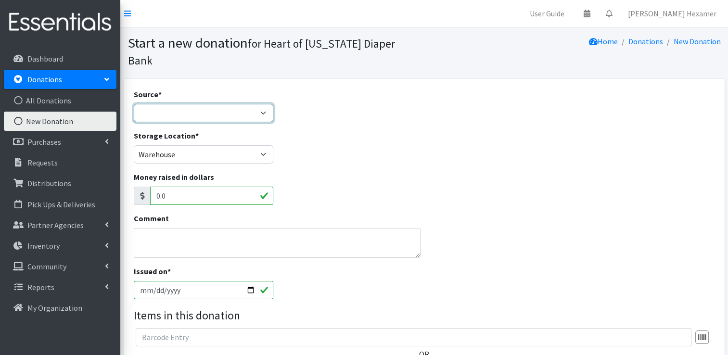
click at [189, 104] on select "Product Drive Manufacturer Donation Site Misc. Donation" at bounding box center [204, 113] width 140 height 18
select select "Misc. Donation"
click at [134, 104] on select "Product Drive Manufacturer Donation Site Misc. Donation" at bounding box center [204, 113] width 140 height 18
click at [154, 228] on textarea "Comment" at bounding box center [277, 243] width 287 height 30
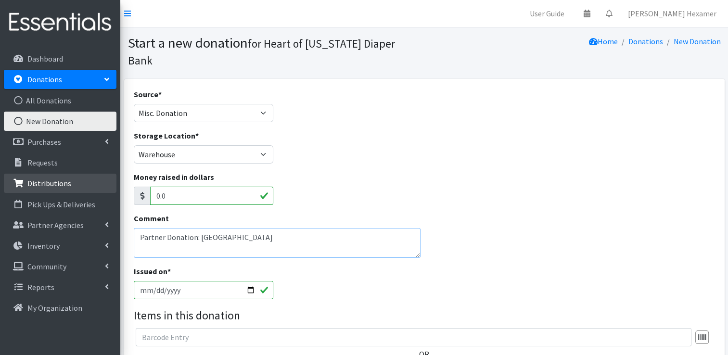
drag, startPoint x: 289, startPoint y: 230, endPoint x: 62, endPoint y: 194, distance: 229.5
click at [62, 194] on div "User Guide 0 Pick-ups remaining this week View Calendar 0 Requests 0 Partner Ag…" at bounding box center [364, 270] width 728 height 541
type textarea "Partner Donation: [GEOGRAPHIC_DATA]"
click at [152, 281] on input "[DATE]" at bounding box center [204, 290] width 140 height 18
type input "[DATE]"
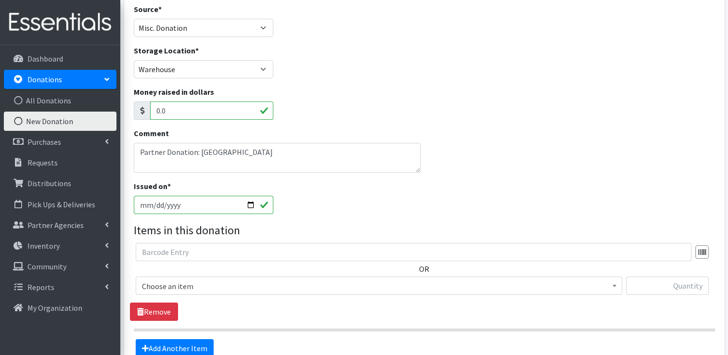
scroll to position [96, 0]
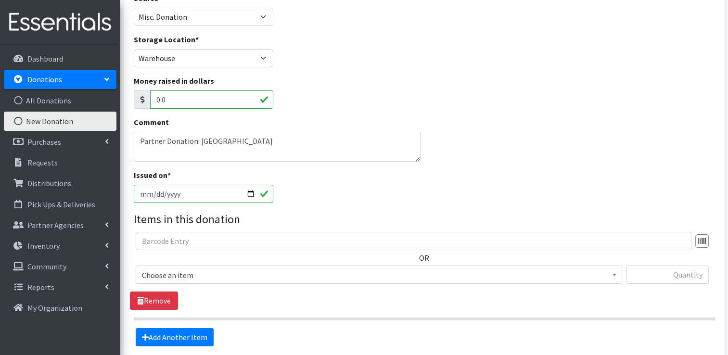
click at [194, 268] on span "Choose an item" at bounding box center [379, 274] width 474 height 13
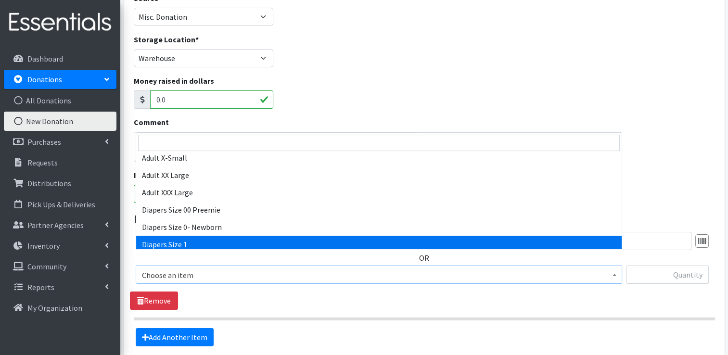
select select "408"
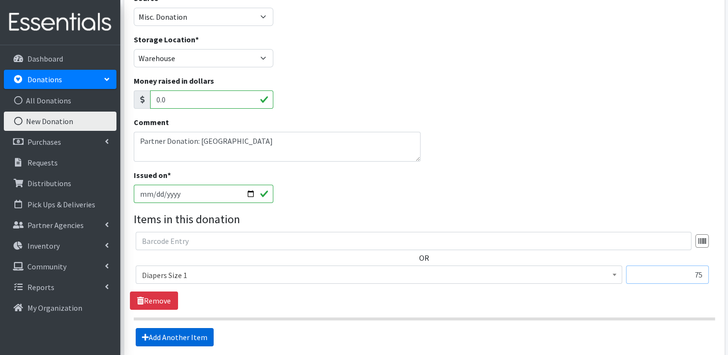
type input "75"
click at [149, 328] on link "Add Another Item" at bounding box center [175, 337] width 78 height 18
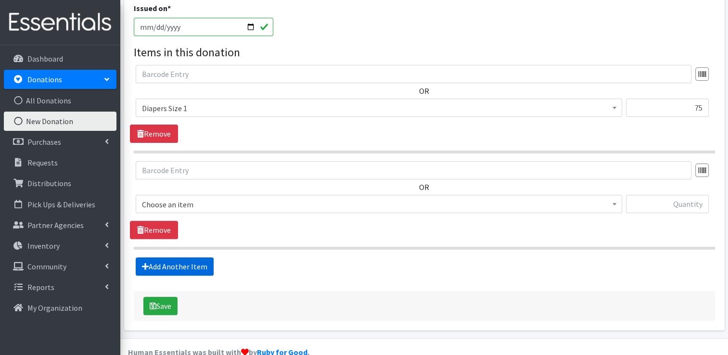
scroll to position [264, 0]
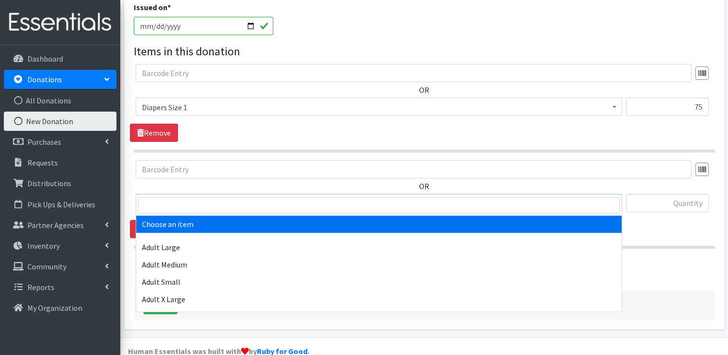
click at [208, 197] on span "Choose an item" at bounding box center [379, 203] width 474 height 13
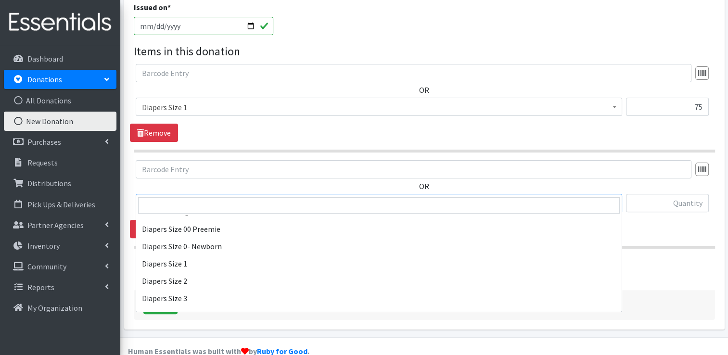
scroll to position [144, 0]
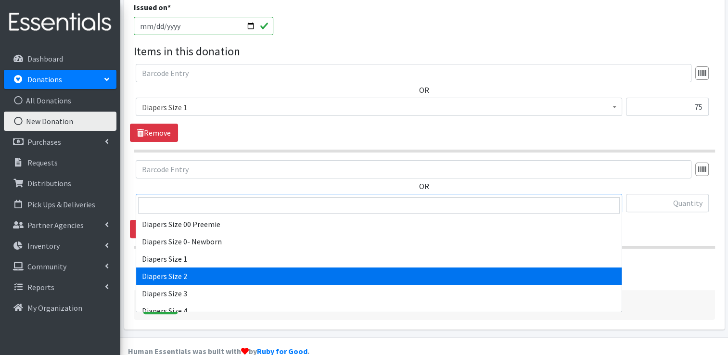
select select "426"
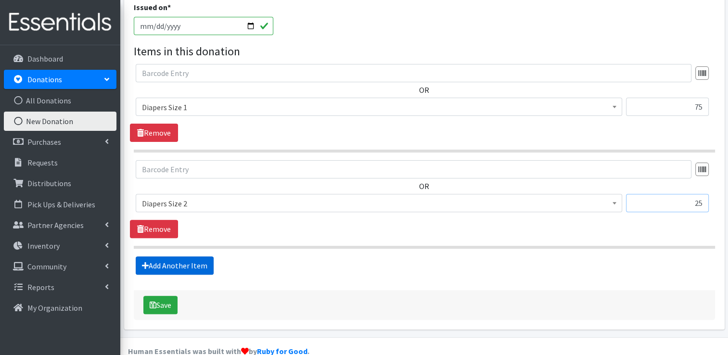
type input "25"
click at [162, 256] on link "Add Another Item" at bounding box center [175, 265] width 78 height 18
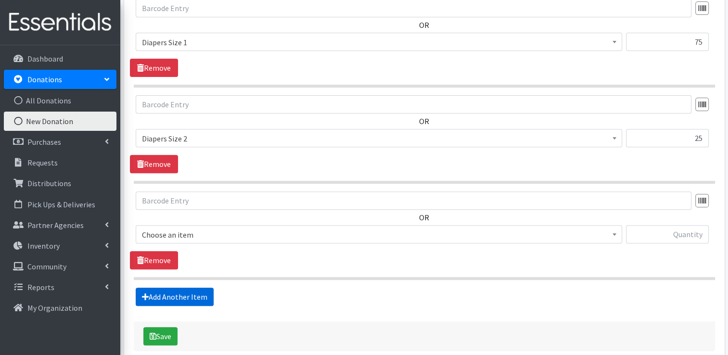
scroll to position [360, 0]
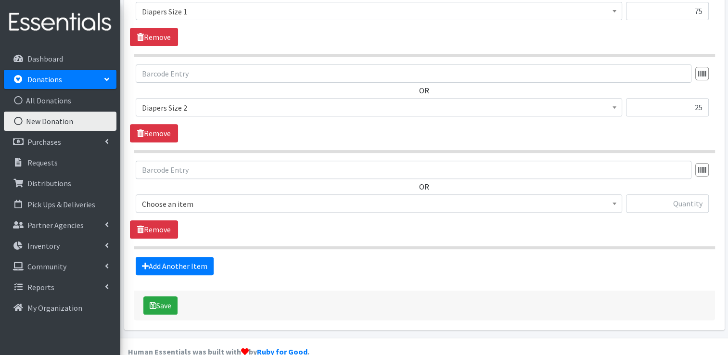
click at [195, 197] on span "Choose an item" at bounding box center [379, 203] width 474 height 13
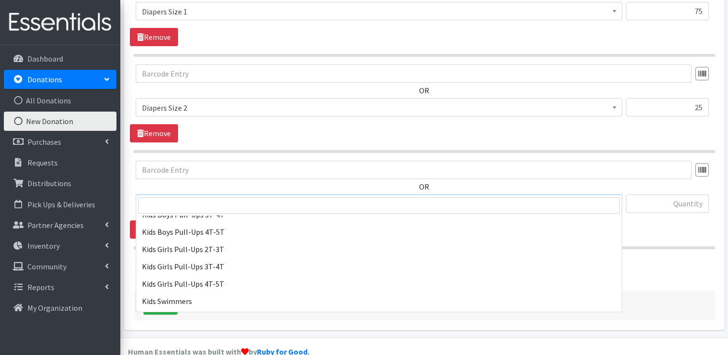
scroll to position [337, 0]
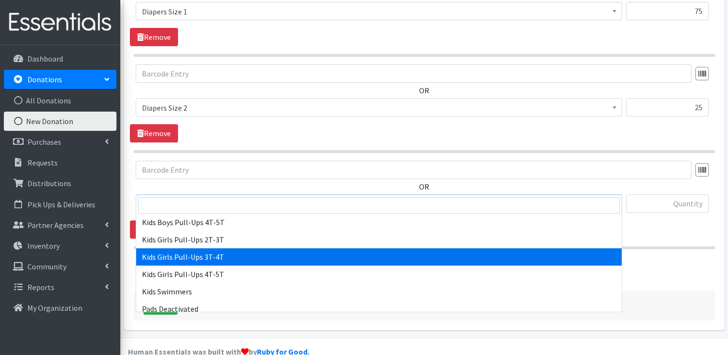
select select "2926"
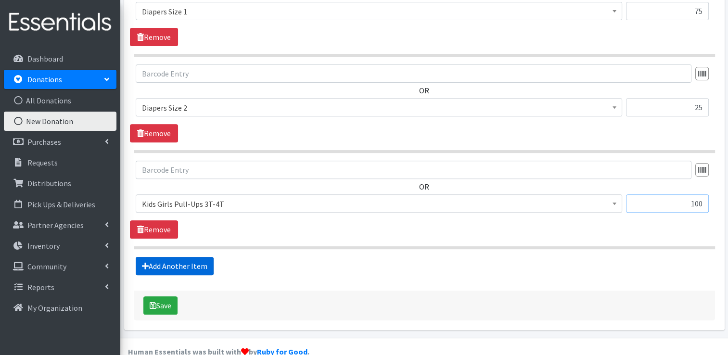
type input "100"
click at [175, 257] on link "Add Another Item" at bounding box center [175, 266] width 78 height 18
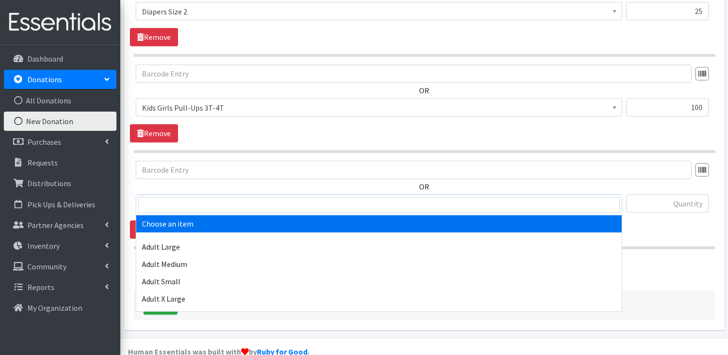
click at [202, 197] on span "Choose an item" at bounding box center [379, 203] width 474 height 13
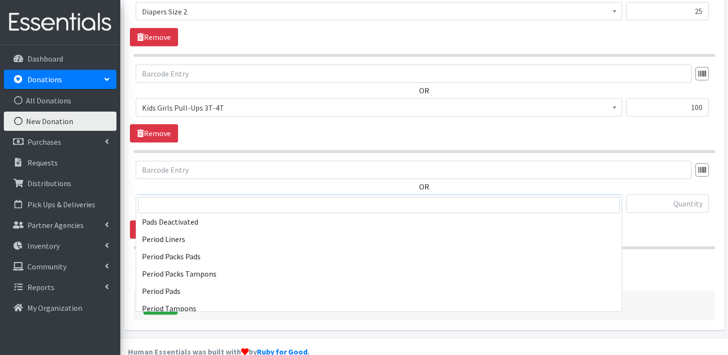
scroll to position [446, 0]
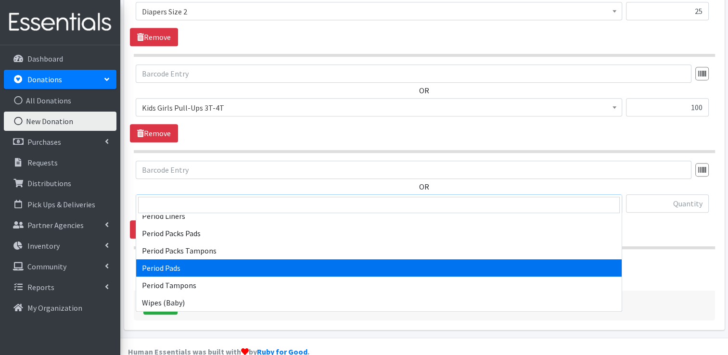
select select "12634"
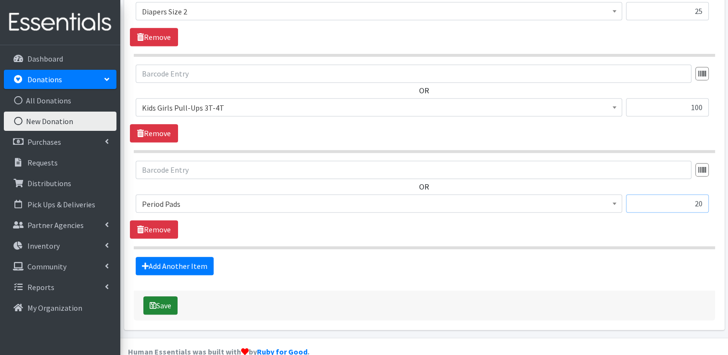
type input "20"
click at [168, 296] on button "Save" at bounding box center [160, 305] width 34 height 18
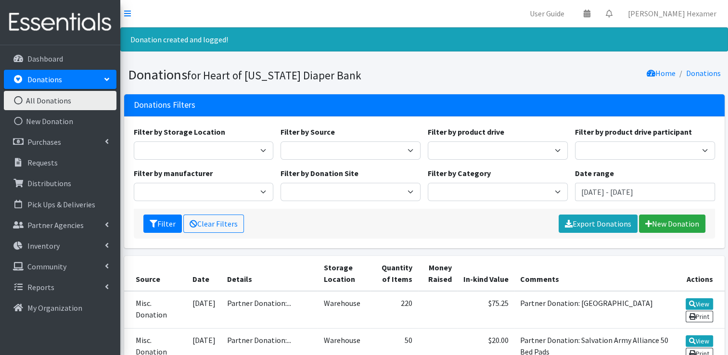
drag, startPoint x: 577, startPoint y: 241, endPoint x: 595, endPoint y: 254, distance: 22.3
click at [582, 253] on div "Donations Filters Filter by Storage Location Warehouse Filter by Source Donatio…" at bounding box center [424, 175] width 608 height 162
click at [681, 222] on link "New Donation" at bounding box center [672, 224] width 66 height 18
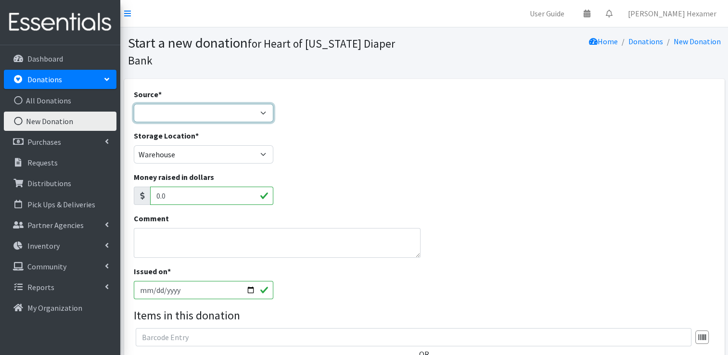
click at [186, 104] on select "Product Drive Manufacturer Donation Site Misc. Donation" at bounding box center [204, 113] width 140 height 18
select select "Misc. Donation"
click at [134, 104] on select "Product Drive Manufacturer Donation Site Misc. Donation" at bounding box center [204, 113] width 140 height 18
drag, startPoint x: 165, startPoint y: 226, endPoint x: 163, endPoint y: 217, distance: 9.3
click at [165, 228] on textarea "Comment" at bounding box center [277, 243] width 287 height 30
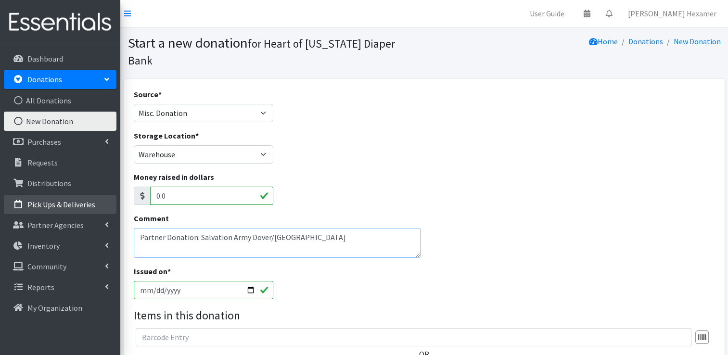
drag, startPoint x: 378, startPoint y: 226, endPoint x: 51, endPoint y: 201, distance: 327.7
click at [51, 201] on div "User Guide 0 Pick-ups remaining this week View Calendar 0 Requests 0 Partner Ag…" at bounding box center [364, 270] width 728 height 541
type textarea "Partner Donation: Salvation Army Dover/New Philadelphia"
click at [156, 281] on input "[DATE]" at bounding box center [204, 290] width 140 height 18
type input "[DATE]"
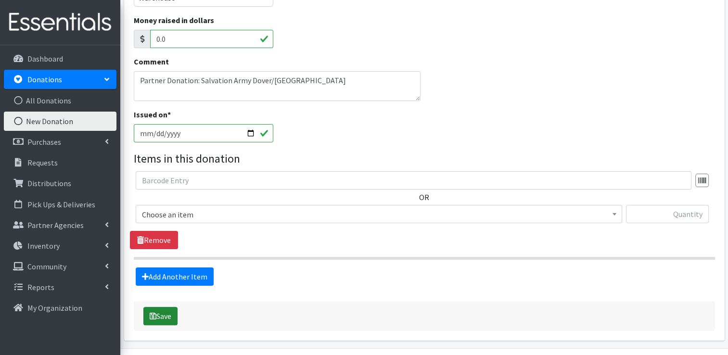
scroll to position [168, 0]
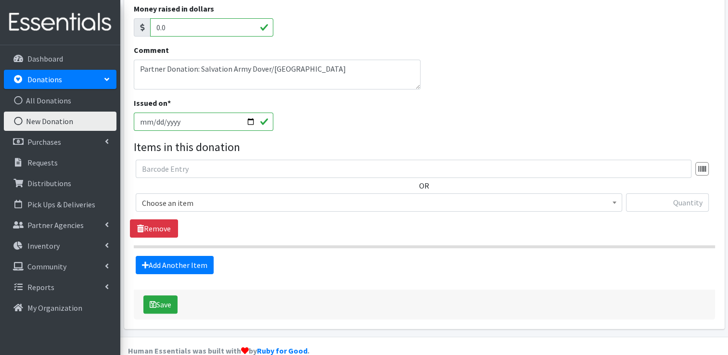
click at [180, 196] on span "Choose an item" at bounding box center [379, 202] width 474 height 13
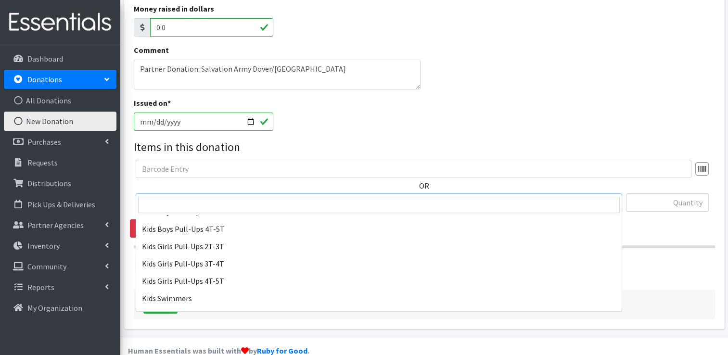
scroll to position [446, 0]
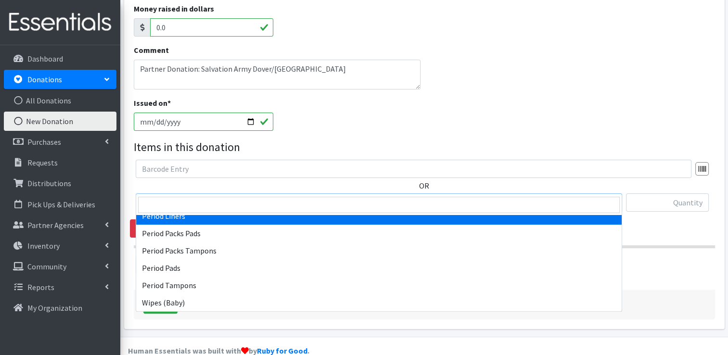
select select "12635"
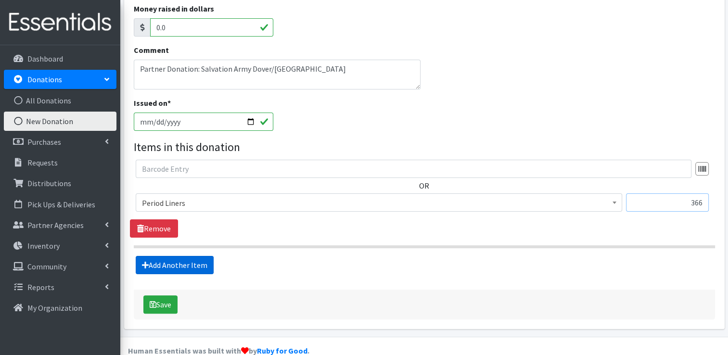
type input "366"
click at [151, 256] on link "Add Another Item" at bounding box center [175, 265] width 78 height 18
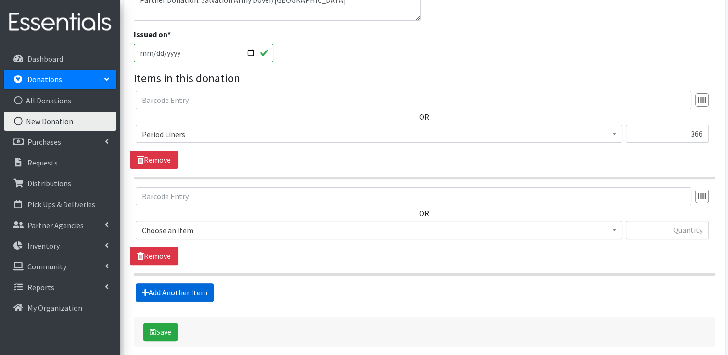
scroll to position [264, 0]
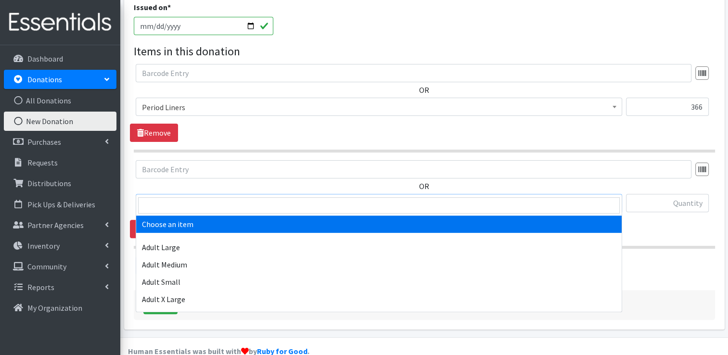
click at [194, 197] on span "Choose an item" at bounding box center [379, 203] width 474 height 13
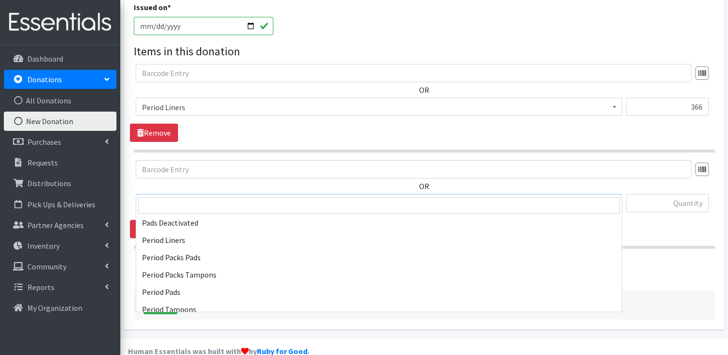
scroll to position [446, 0]
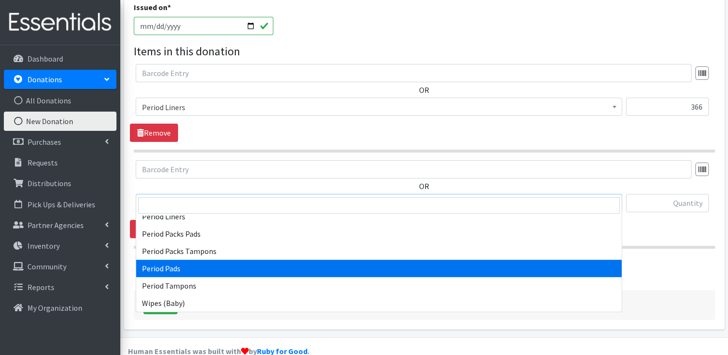
select select "12634"
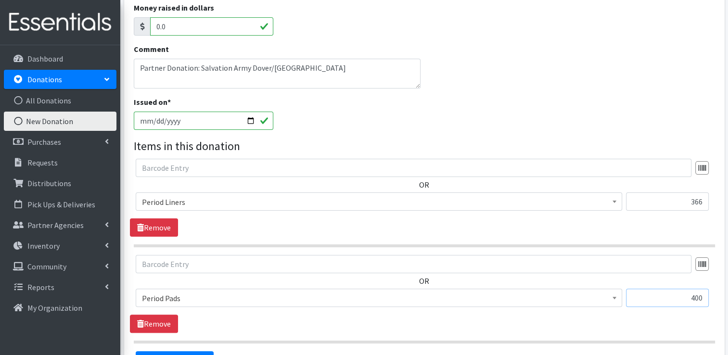
scroll to position [168, 0]
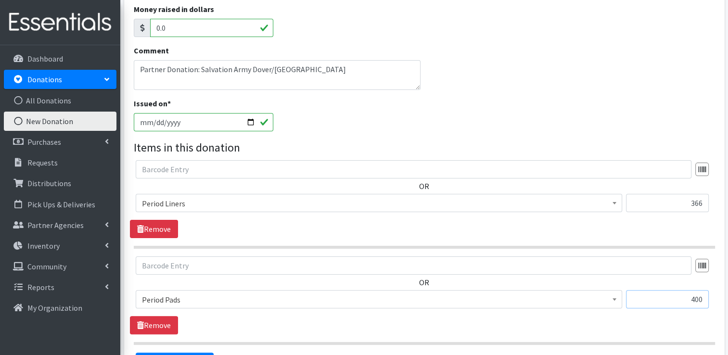
type input "400"
drag, startPoint x: 334, startPoint y: 55, endPoint x: 123, endPoint y: 43, distance: 211.5
click at [124, 43] on div "Source * Product Drive Manufacturer Donation Site Misc. Donation Donation Site …" at bounding box center [424, 168] width 600 height 515
click at [516, 45] on div "Comment Partner Donation: Salvation Army Dover/New Philadelphia" at bounding box center [424, 71] width 588 height 53
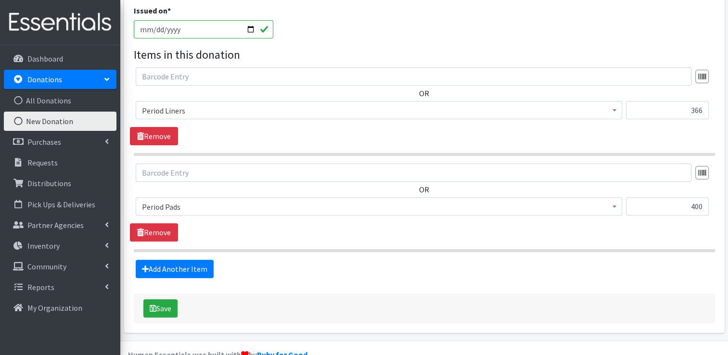
scroll to position [264, 0]
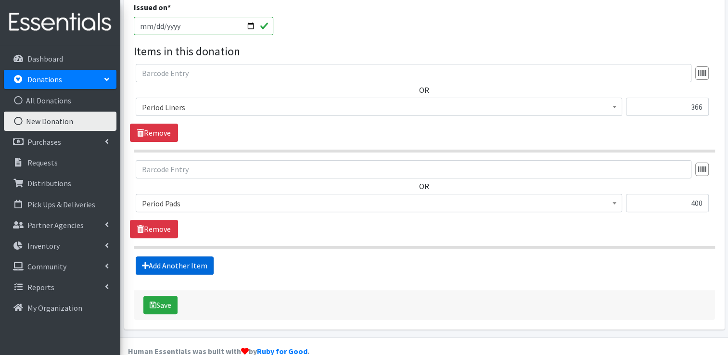
click at [196, 256] on link "Add Another Item" at bounding box center [175, 265] width 78 height 18
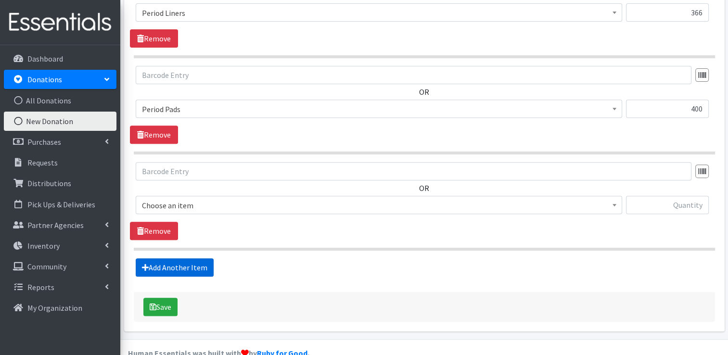
scroll to position [360, 0]
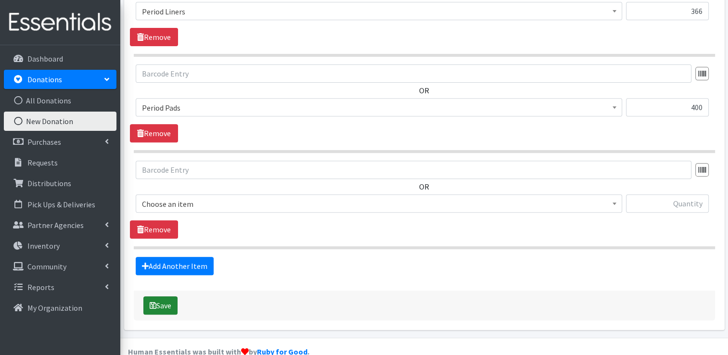
drag, startPoint x: 153, startPoint y: 285, endPoint x: 342, endPoint y: 258, distance: 191.0
click at [342, 258] on div "Source * Product Drive Manufacturer Donation Site Misc. Donation Donation Site …" at bounding box center [424, 25] width 581 height 592
click at [265, 197] on span "Choose an item" at bounding box center [379, 203] width 474 height 13
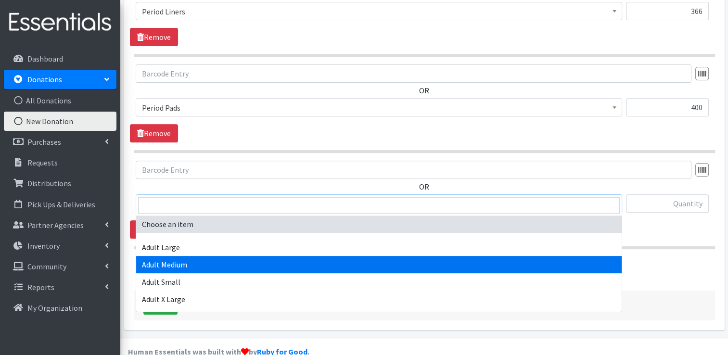
select select "4933"
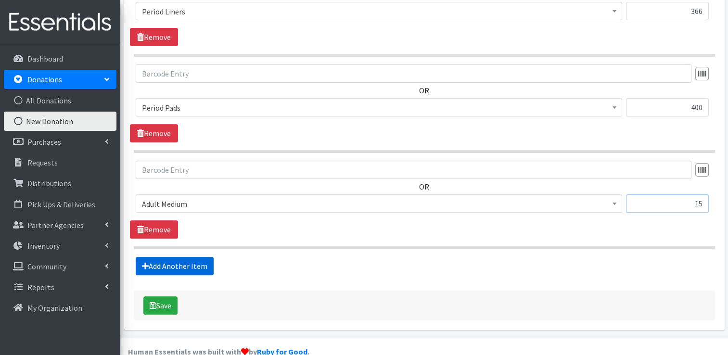
type input "15"
click at [165, 257] on link "Add Another Item" at bounding box center [175, 266] width 78 height 18
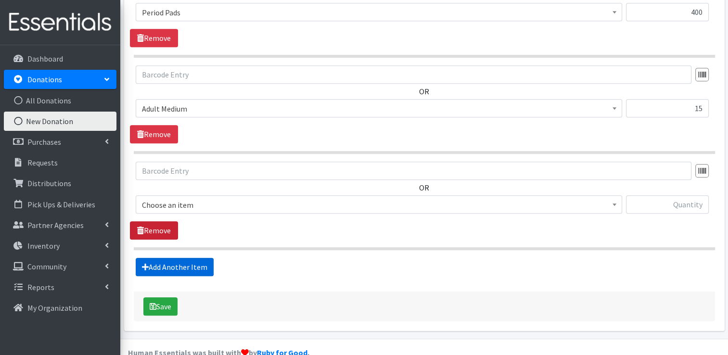
scroll to position [456, 0]
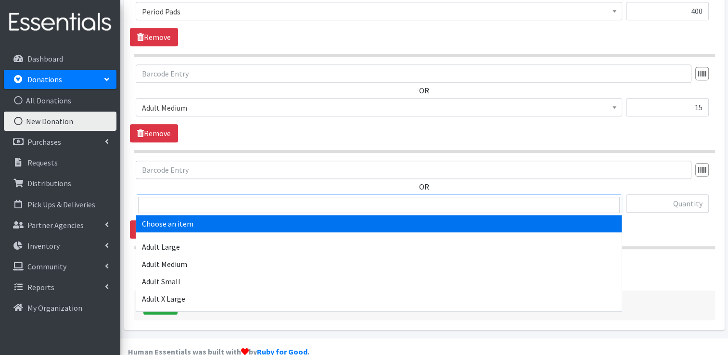
click at [183, 197] on span "Choose an item" at bounding box center [379, 203] width 474 height 13
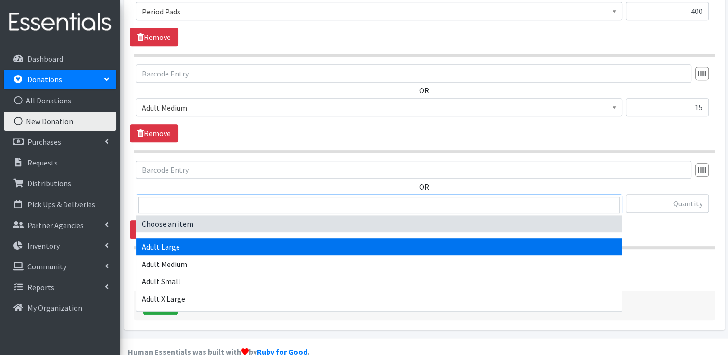
select select "4934"
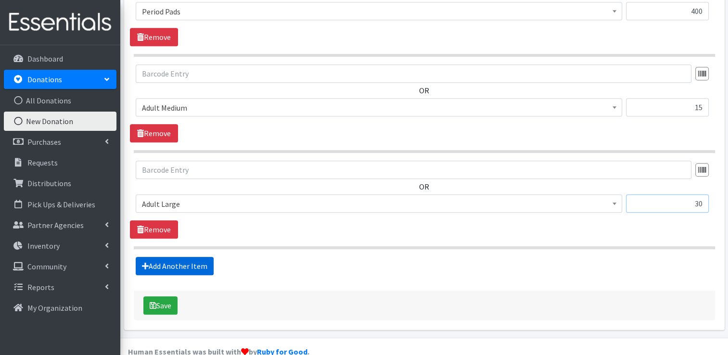
type input "30"
click at [154, 257] on link "Add Another Item" at bounding box center [175, 266] width 78 height 18
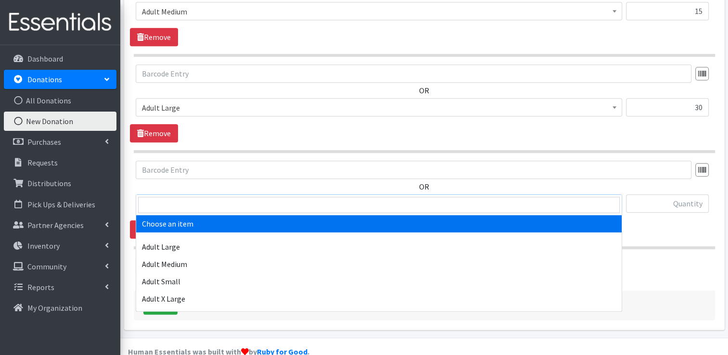
click at [166, 197] on span "Choose an item" at bounding box center [379, 203] width 474 height 13
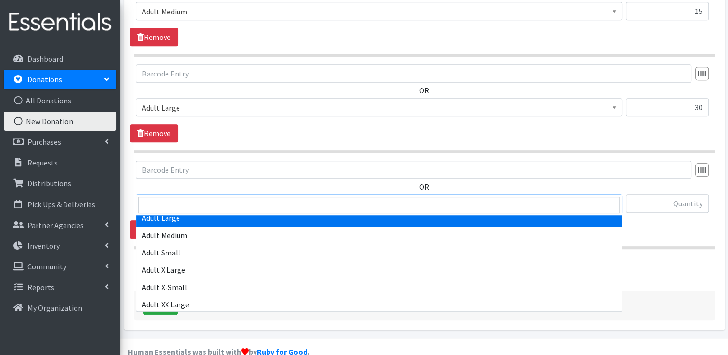
scroll to position [0, 0]
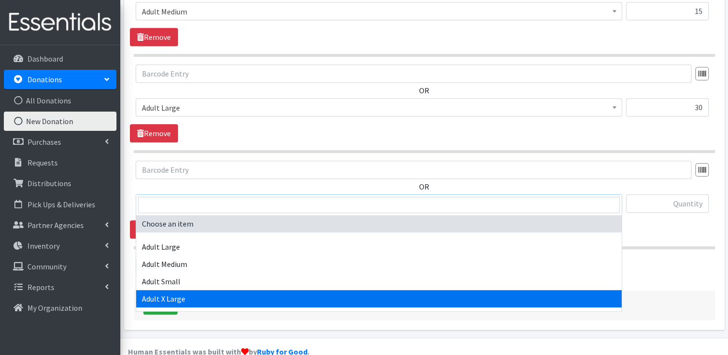
select select "4935"
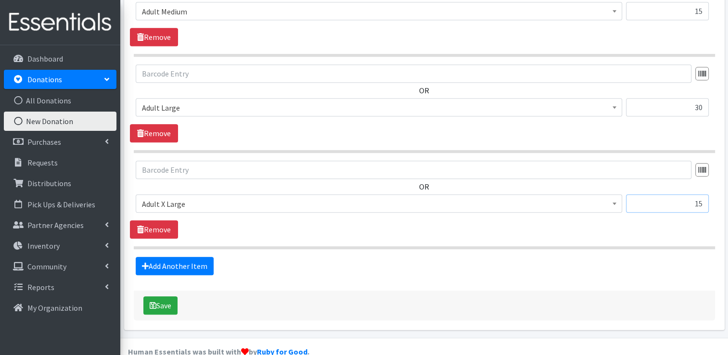
type input "15"
click at [174, 296] on button "Save" at bounding box center [160, 305] width 34 height 18
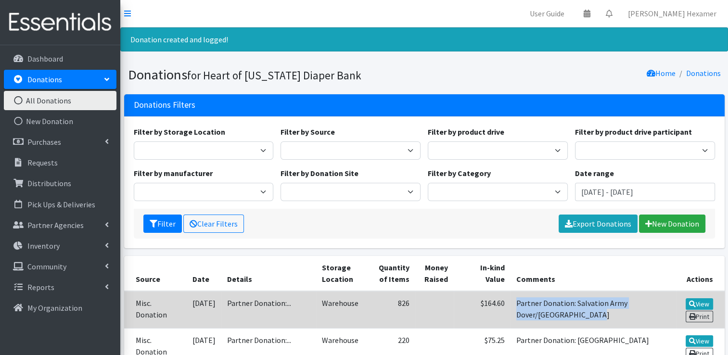
drag, startPoint x: 555, startPoint y: 311, endPoint x: 510, endPoint y: 300, distance: 45.6
click at [510, 300] on td "Partner Donation: Salvation Army Dover/New Philadelphia" at bounding box center [593, 310] width 166 height 38
copy td "Partner Donation: Salvation Army Dover/New Philadelphia"
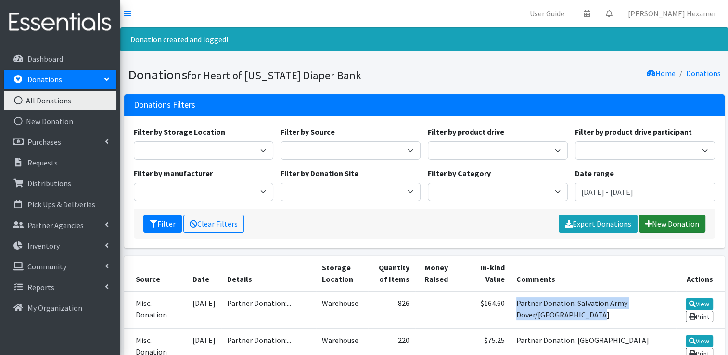
click at [667, 218] on link "New Donation" at bounding box center [672, 224] width 66 height 18
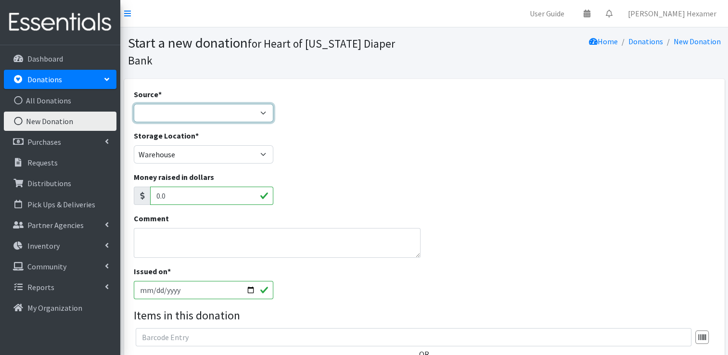
click at [218, 104] on select "Product Drive Manufacturer Donation Site Misc. Donation" at bounding box center [204, 113] width 140 height 18
select select "Misc. Donation"
click at [134, 104] on select "Product Drive Manufacturer Donation Site Misc. Donation" at bounding box center [204, 113] width 140 height 18
click at [144, 241] on div "Comment" at bounding box center [277, 239] width 294 height 53
click at [149, 231] on textarea "Comment" at bounding box center [277, 243] width 287 height 30
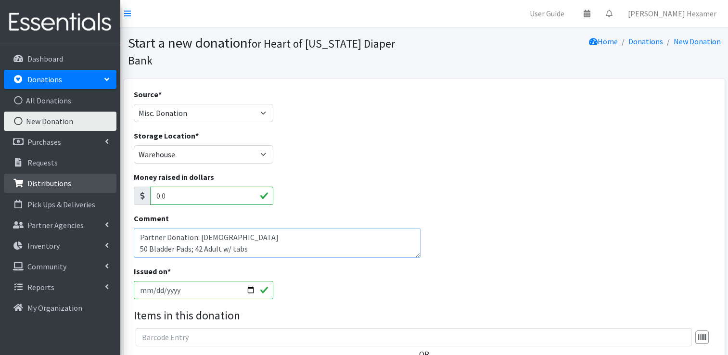
drag, startPoint x: 260, startPoint y: 231, endPoint x: 42, endPoint y: 177, distance: 224.2
click at [42, 177] on div "User Guide 0 Pick-ups remaining this week View Calendar 0 Requests 0 Partner Ag…" at bounding box center [364, 270] width 728 height 541
type textarea "Partner Donation: [DEMOGRAPHIC_DATA] 50 Bladder Pads; 42 Adult w/ tabs"
click at [155, 281] on input "[DATE]" at bounding box center [204, 290] width 140 height 18
type input "[DATE]"
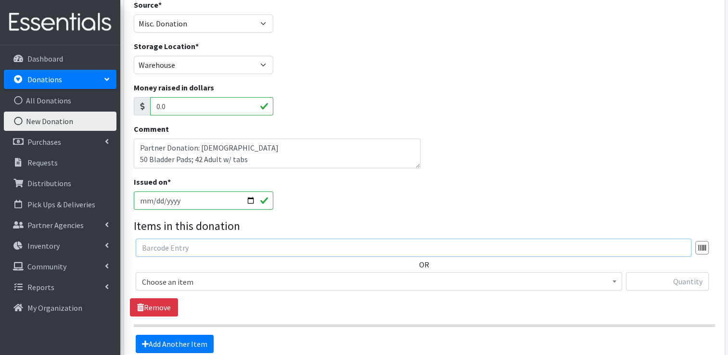
scroll to position [144, 0]
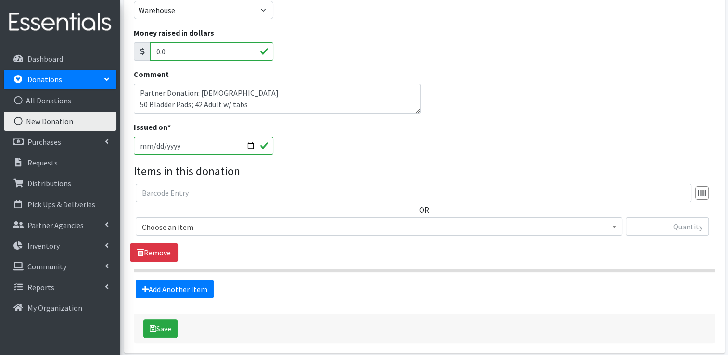
click at [198, 220] on span "Choose an item" at bounding box center [379, 226] width 474 height 13
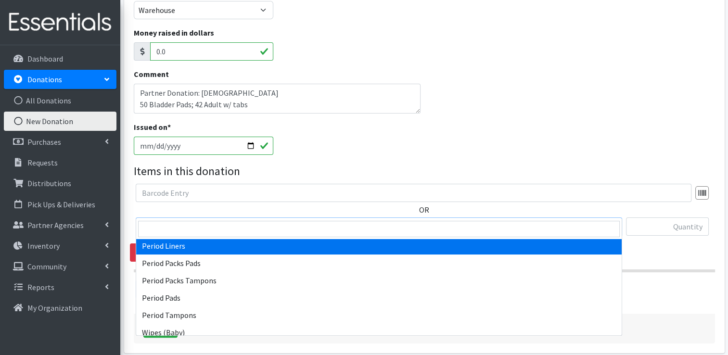
scroll to position [446, 0]
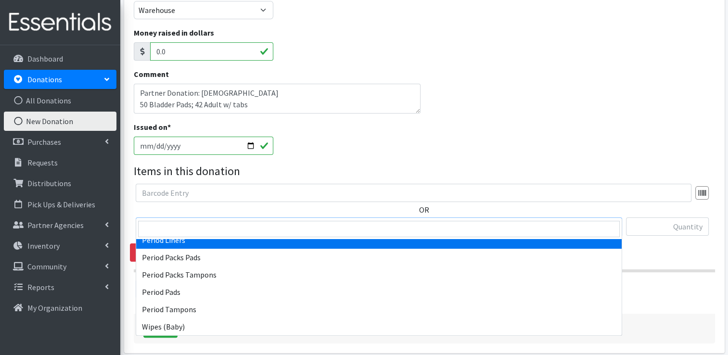
select select "12635"
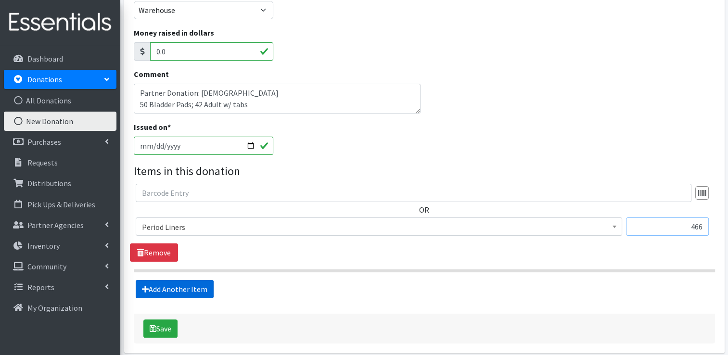
type input "466"
click at [192, 280] on link "Add Another Item" at bounding box center [175, 289] width 78 height 18
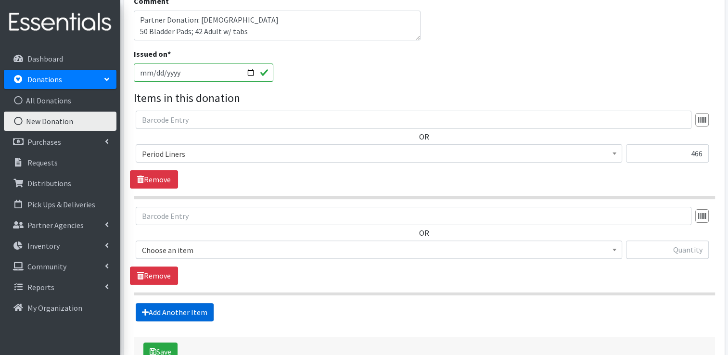
scroll to position [264, 0]
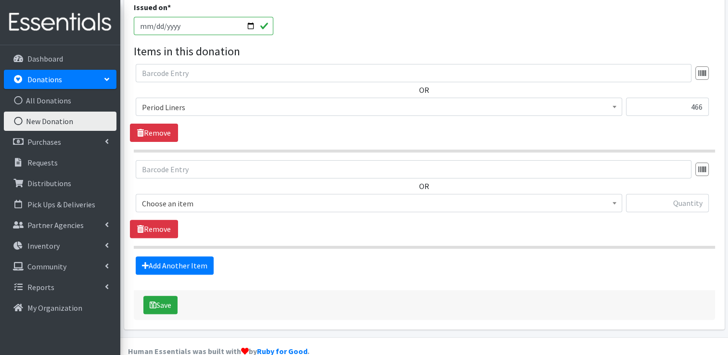
click at [191, 197] on span "Choose an item" at bounding box center [379, 203] width 474 height 13
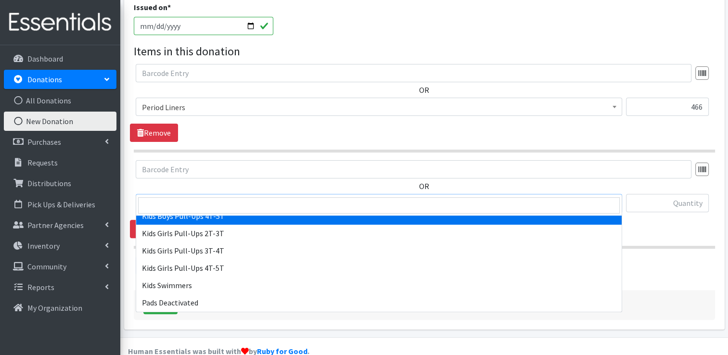
scroll to position [446, 0]
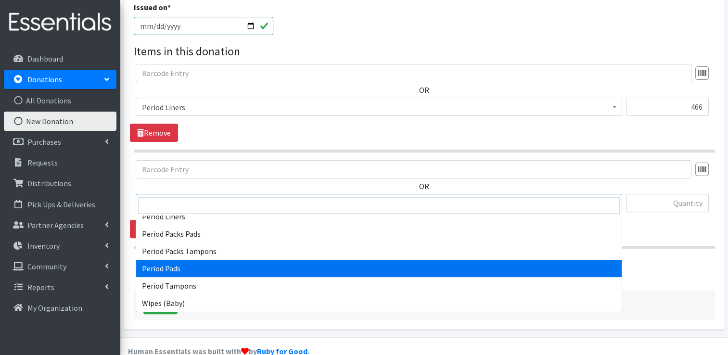
select select "12634"
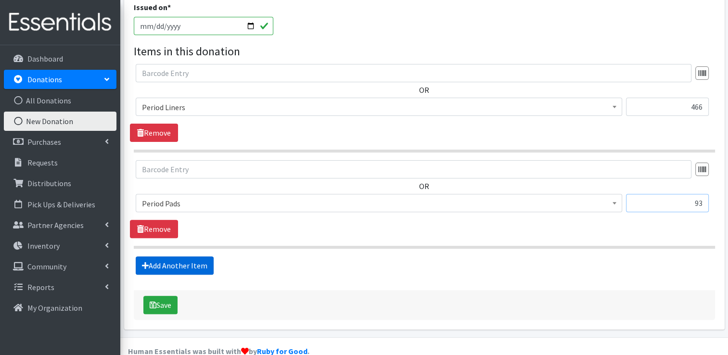
type input "93"
click at [179, 256] on link "Add Another Item" at bounding box center [175, 265] width 78 height 18
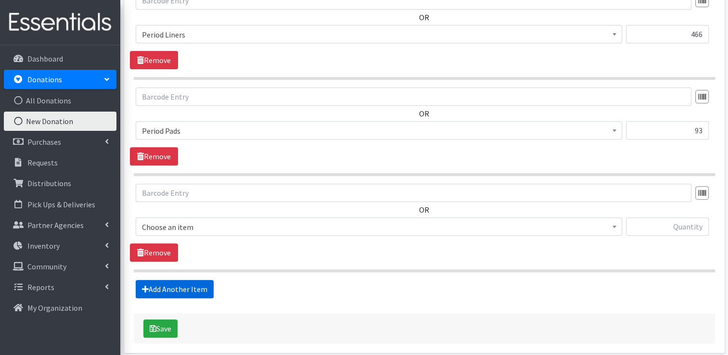
scroll to position [360, 0]
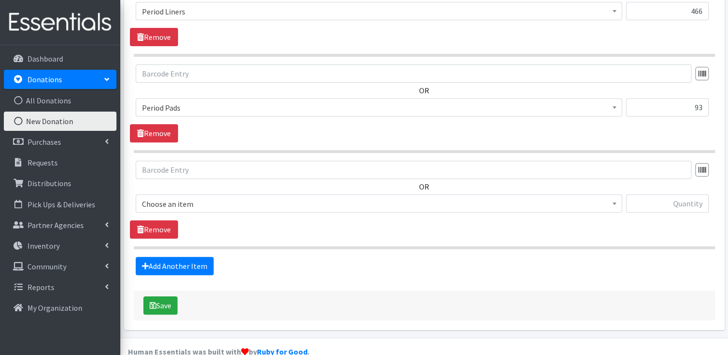
click at [183, 197] on span "Choose an item" at bounding box center [379, 203] width 474 height 13
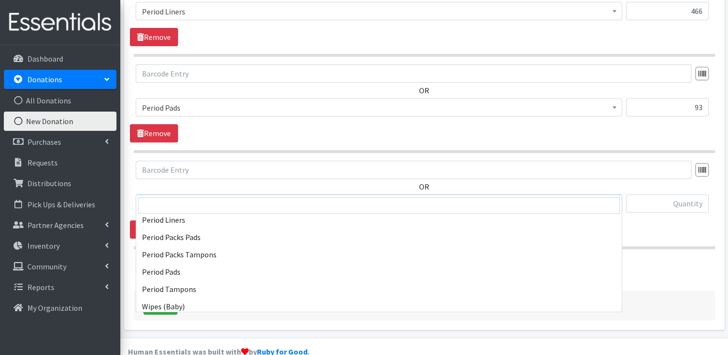
scroll to position [446, 0]
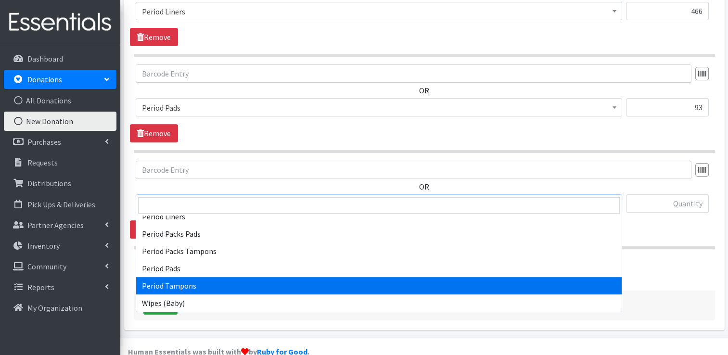
select select "12633"
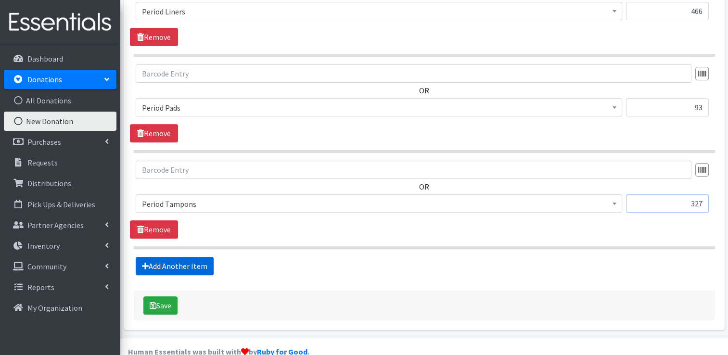
type input "327"
click at [211, 257] on link "Add Another Item" at bounding box center [175, 266] width 78 height 18
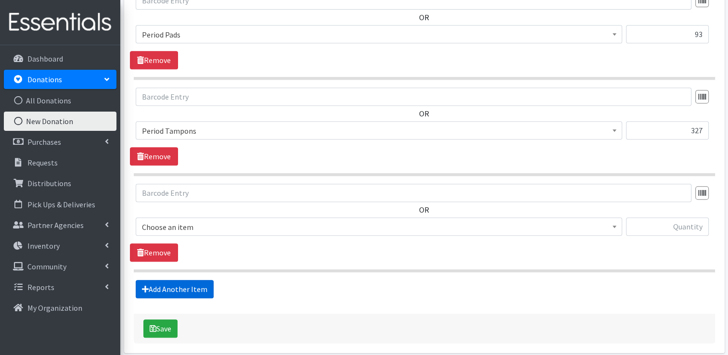
scroll to position [456, 0]
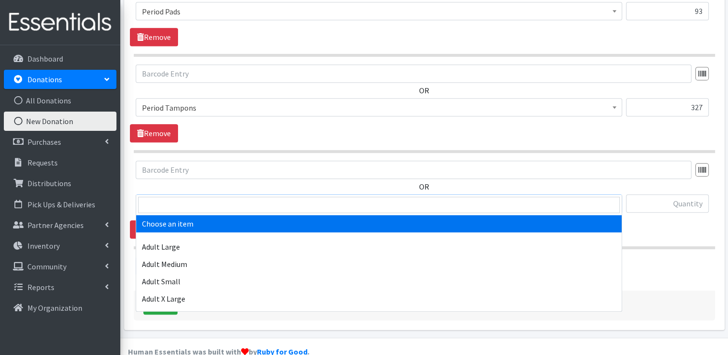
click at [220, 197] on span "Choose an item" at bounding box center [379, 203] width 474 height 13
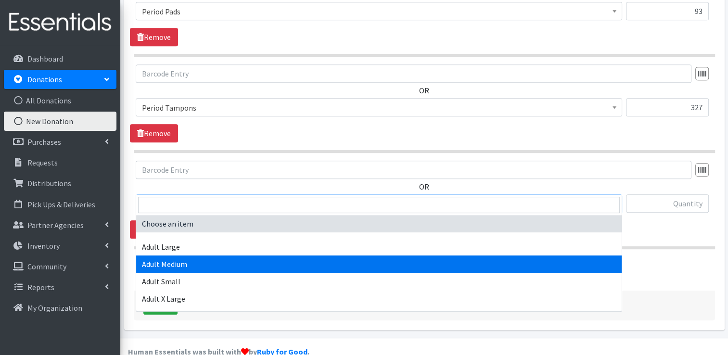
select select "4933"
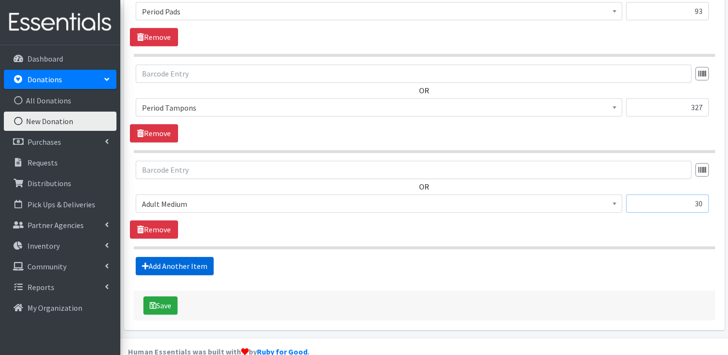
type input "30"
click at [199, 257] on link "Add Another Item" at bounding box center [175, 266] width 78 height 18
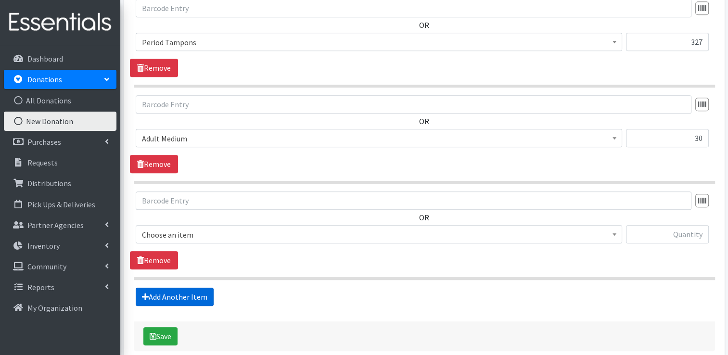
scroll to position [552, 0]
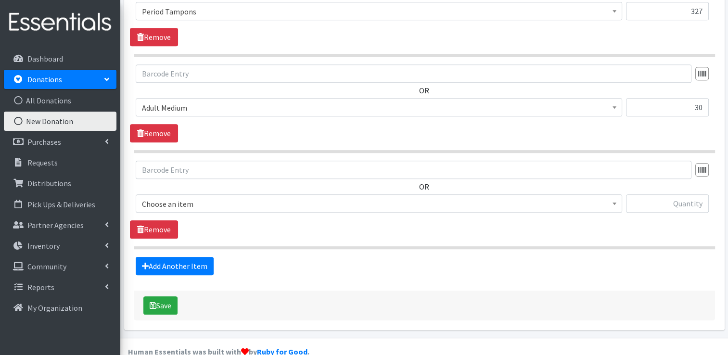
click at [198, 197] on span "Choose an item" at bounding box center [379, 203] width 474 height 13
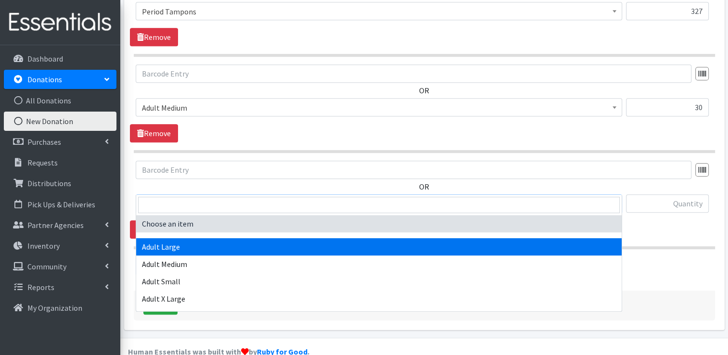
select select "4934"
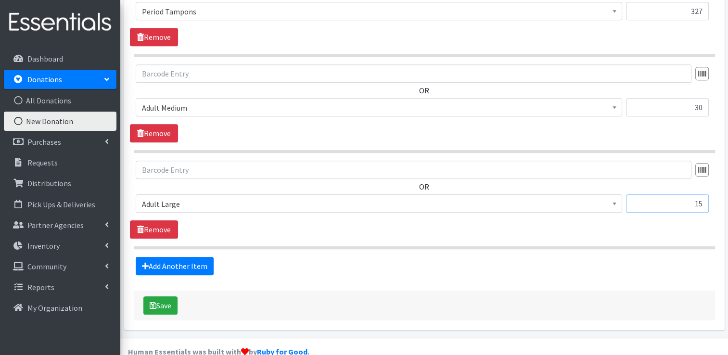
type input "15"
click at [188, 257] on link "Add Another Item" at bounding box center [175, 266] width 78 height 18
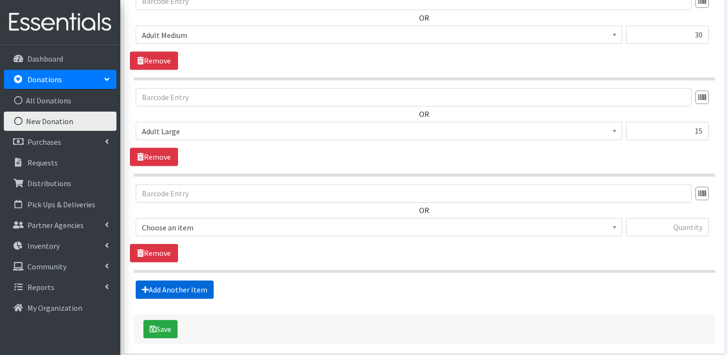
scroll to position [648, 0]
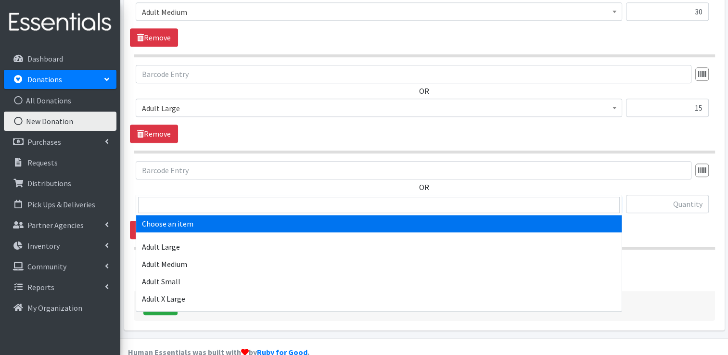
click at [182, 198] on span "Choose an item" at bounding box center [379, 204] width 474 height 13
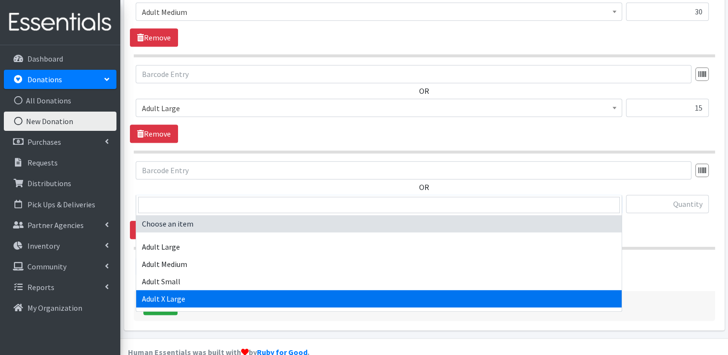
select select "4935"
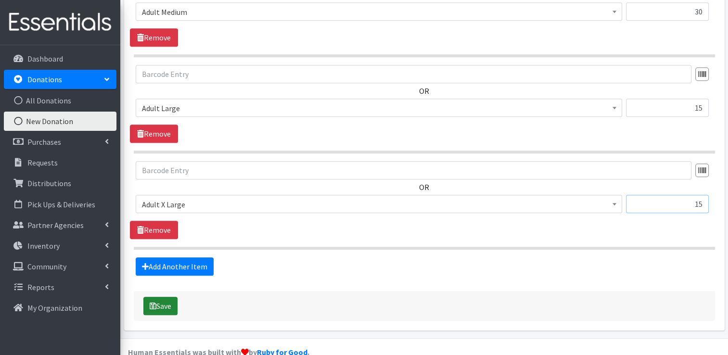
type input "15"
click at [154, 302] on icon "submit" at bounding box center [153, 306] width 7 height 8
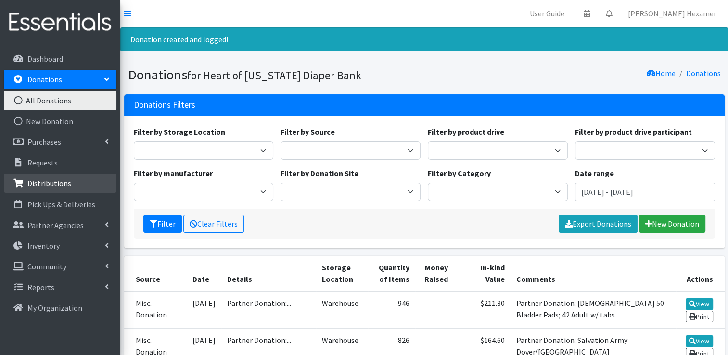
click at [64, 182] on p "Distributions" at bounding box center [49, 183] width 44 height 10
click at [46, 180] on p "Distributions" at bounding box center [49, 183] width 44 height 10
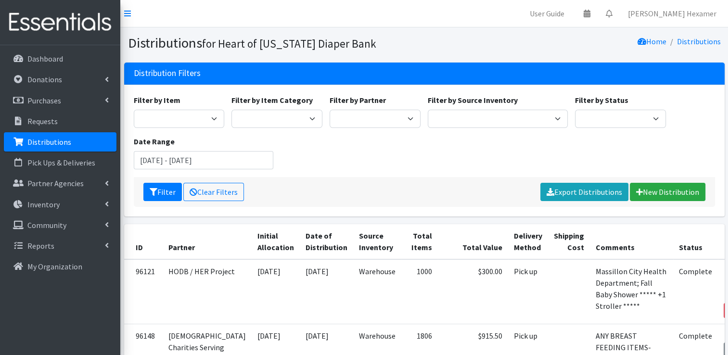
click at [65, 135] on link "Distributions" at bounding box center [60, 141] width 113 height 19
click at [211, 156] on input "July 24, 2025 - October 24, 2025" at bounding box center [204, 160] width 140 height 18
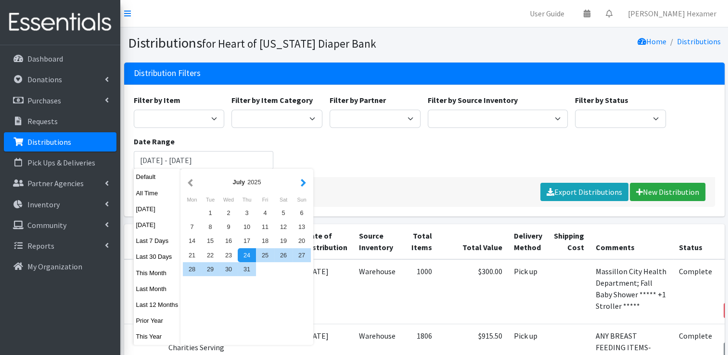
click at [299, 184] on button "button" at bounding box center [303, 182] width 10 height 12
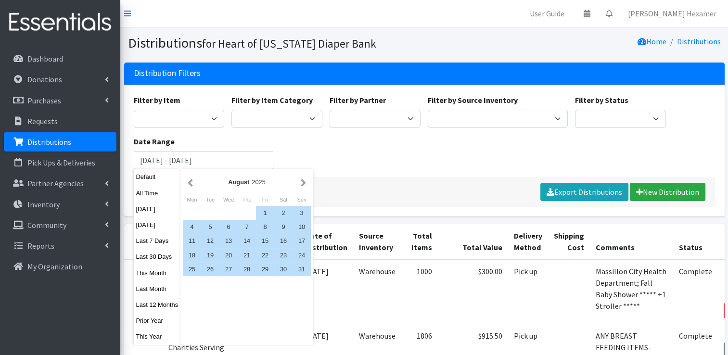
click at [299, 184] on button "button" at bounding box center [303, 182] width 10 height 12
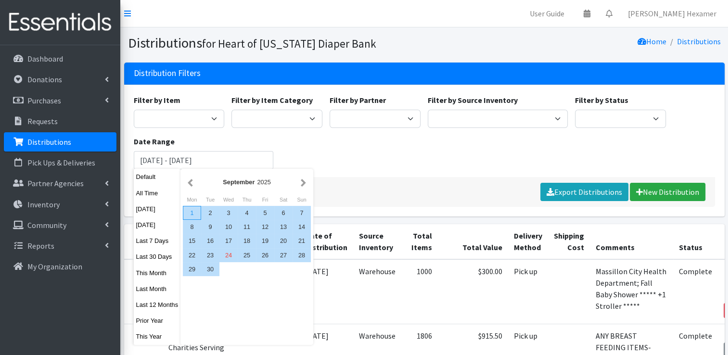
click at [191, 210] on div "1" at bounding box center [192, 213] width 18 height 14
click at [213, 268] on div "30" at bounding box center [210, 269] width 18 height 14
type input "[DATE] - [DATE]"
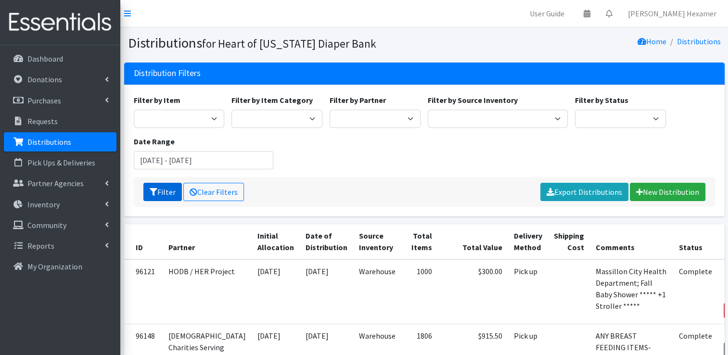
click at [171, 195] on button "Filter" at bounding box center [162, 192] width 38 height 18
